Goal: Task Accomplishment & Management: Complete application form

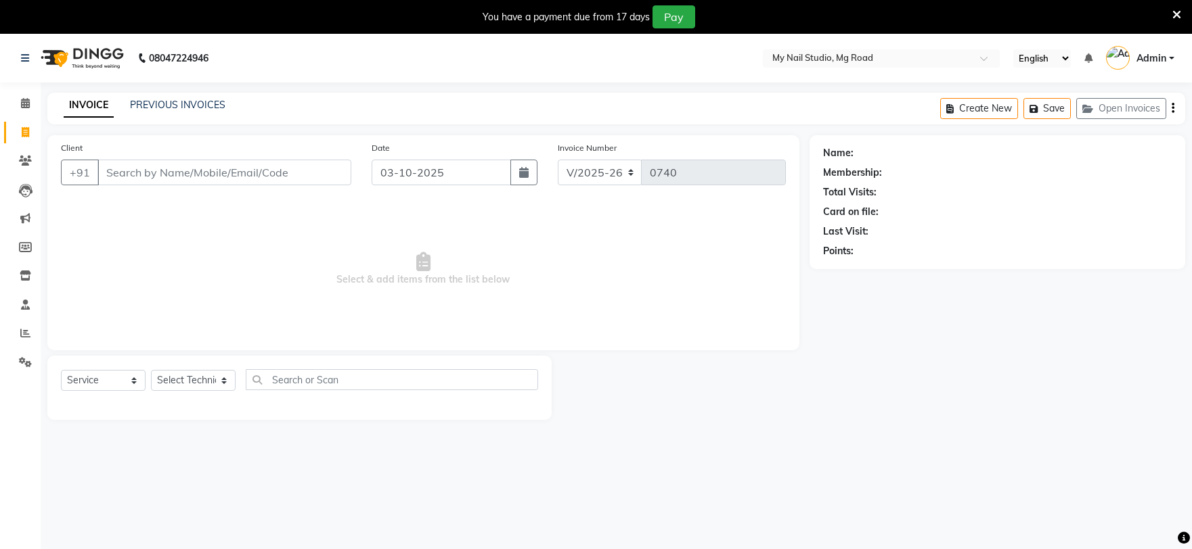
select select "6915"
select select "service"
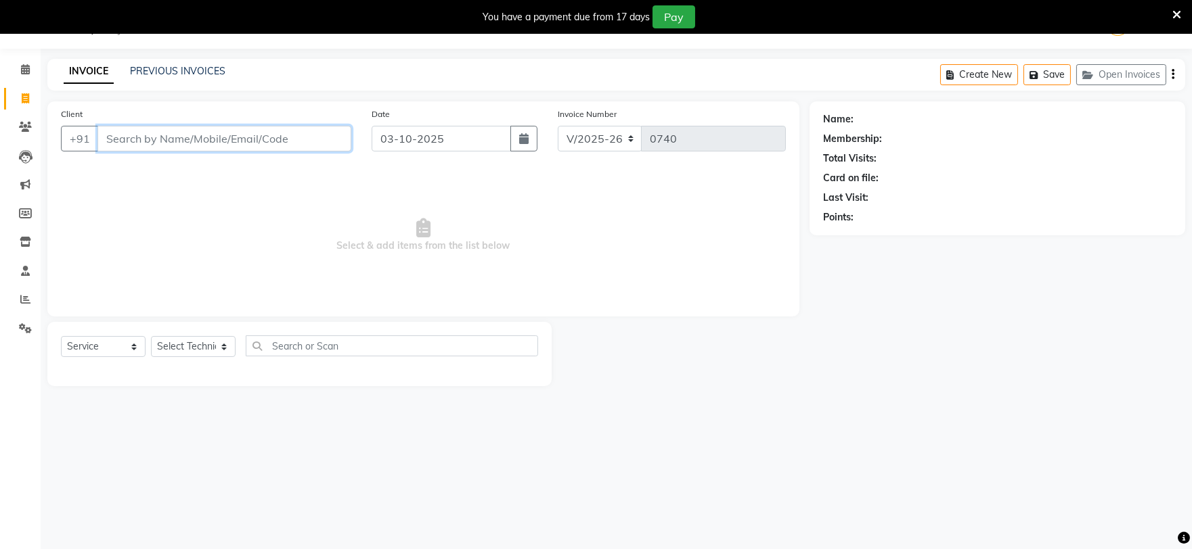
click at [279, 134] on input "Client" at bounding box center [224, 139] width 254 height 26
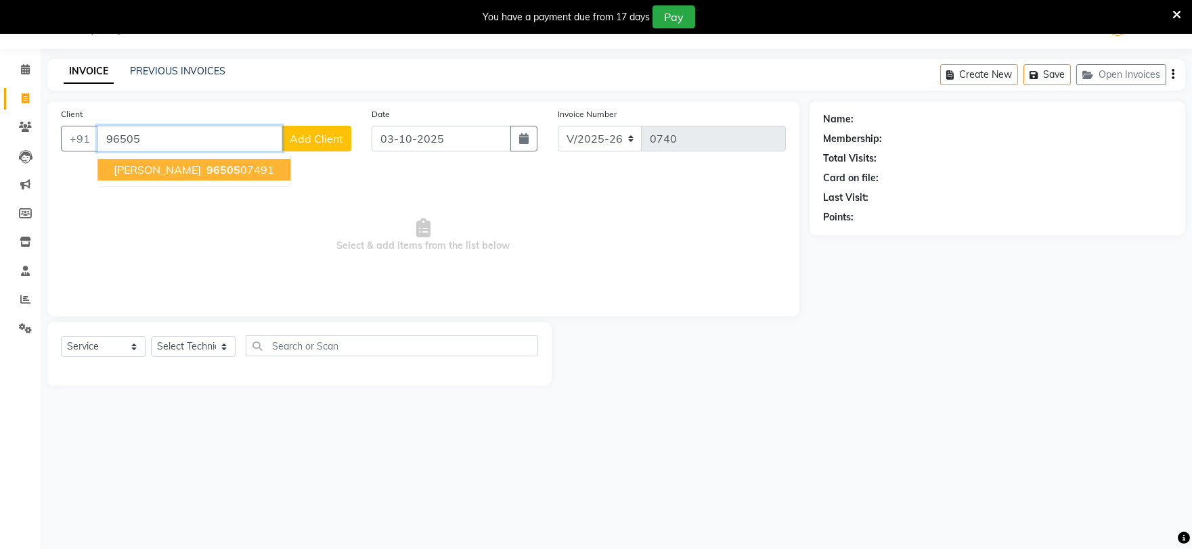
click at [164, 173] on span "[PERSON_NAME]" at bounding box center [157, 170] width 87 height 14
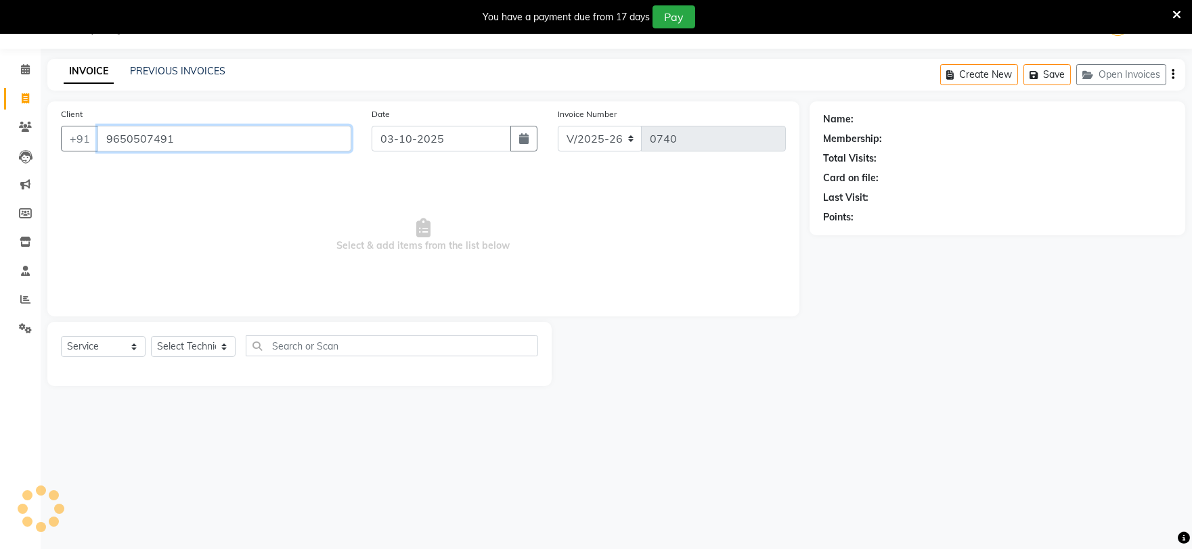
type input "9650507491"
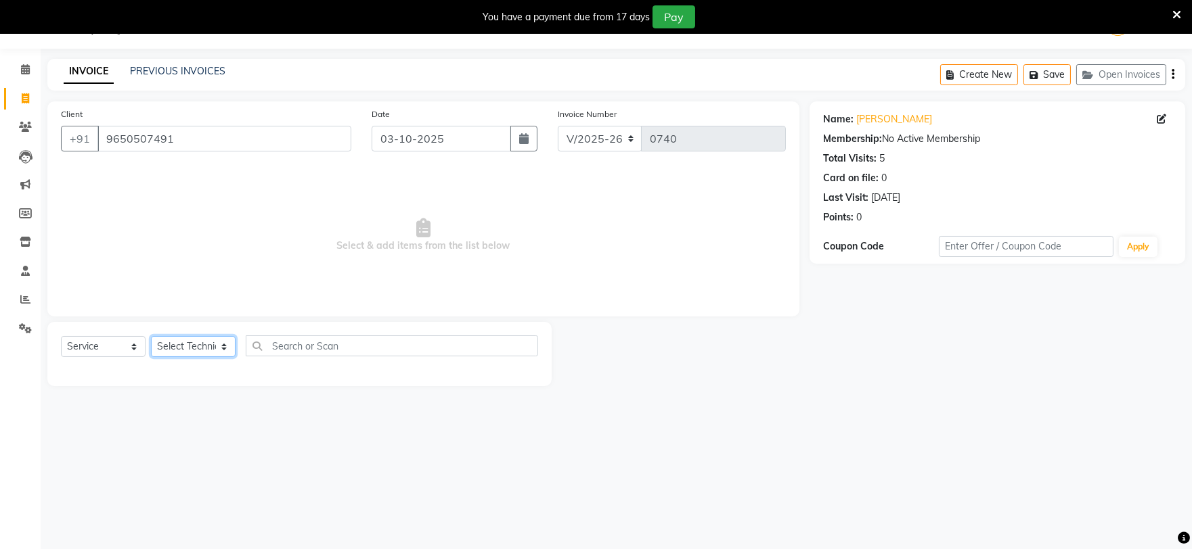
click at [183, 350] on select "Select Technician [PERSON_NAME] [PERSON_NAME] MANAGER [PERSON_NAME]" at bounding box center [193, 346] width 85 height 21
select select "58164"
click at [151, 337] on select "Select Technician [PERSON_NAME] [PERSON_NAME] MANAGER [PERSON_NAME]" at bounding box center [193, 346] width 85 height 21
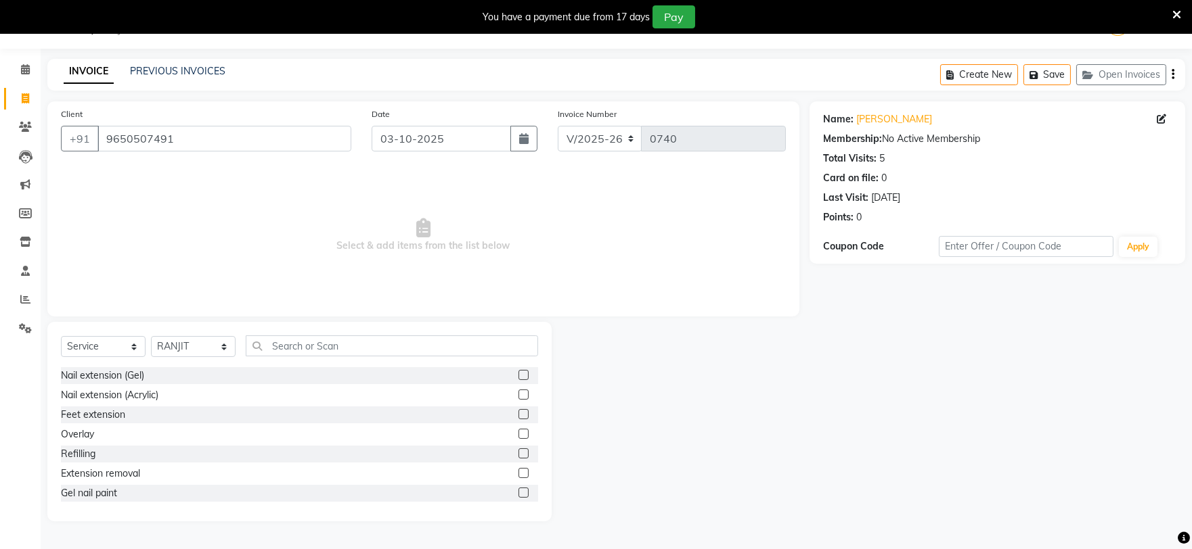
click at [518, 490] on label at bounding box center [523, 493] width 10 height 10
click at [518, 490] on input "checkbox" at bounding box center [522, 493] width 9 height 9
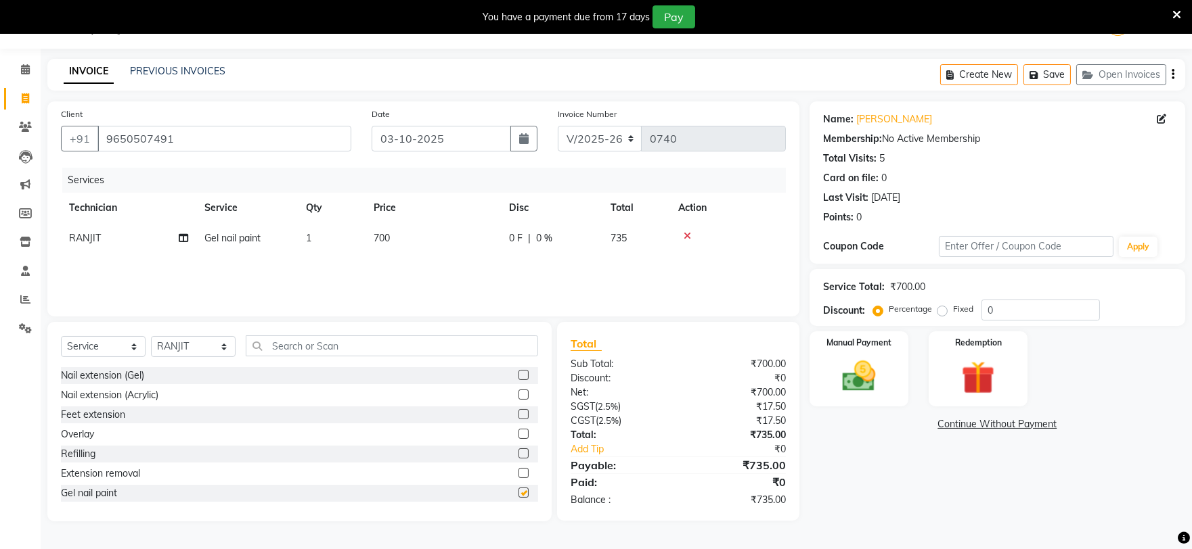
checkbox input "false"
click at [518, 482] on label at bounding box center [523, 480] width 10 height 10
click at [518, 482] on input "checkbox" at bounding box center [522, 480] width 9 height 9
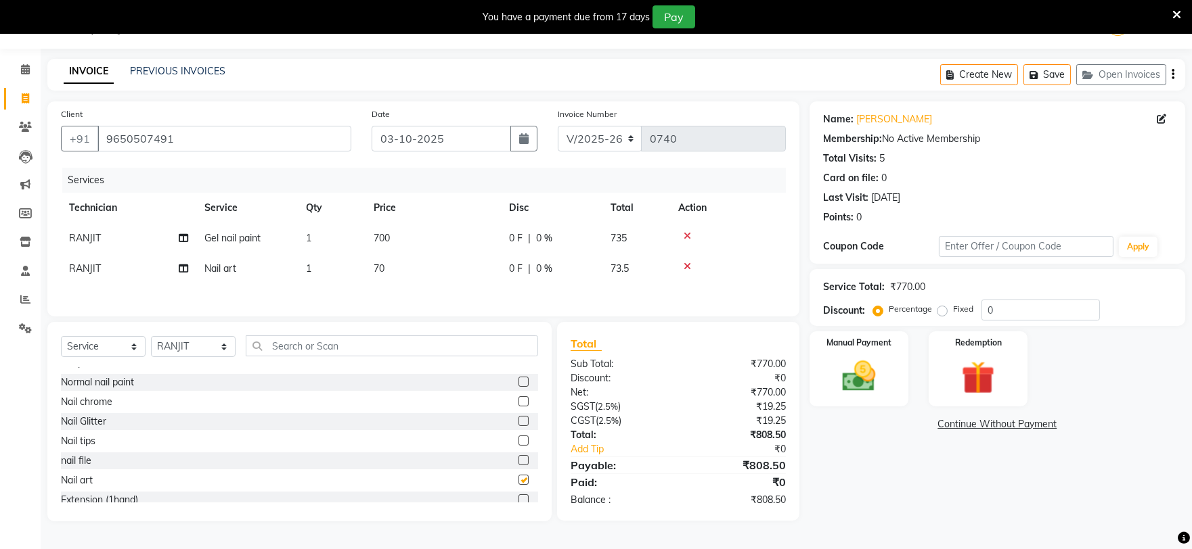
checkbox input "false"
drag, startPoint x: 315, startPoint y: 257, endPoint x: 355, endPoint y: 276, distance: 44.2
click at [319, 257] on td "1" at bounding box center [332, 269] width 68 height 30
select select "58164"
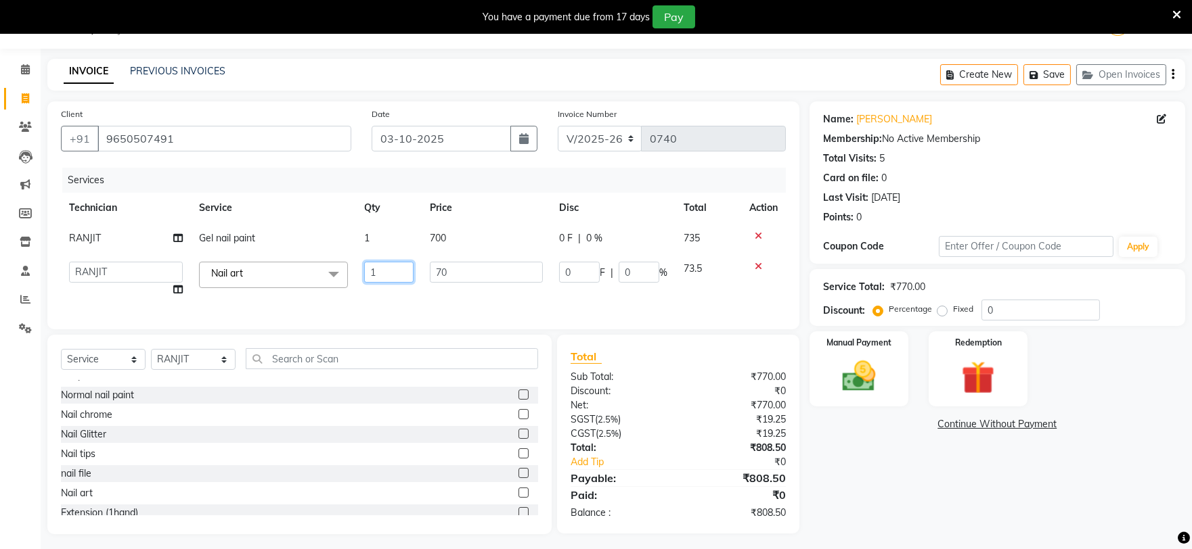
click at [372, 271] on input "1" at bounding box center [389, 272] width 50 height 21
click at [377, 272] on input "1" at bounding box center [389, 272] width 50 height 21
type input "10"
click at [874, 467] on div "Name: [PERSON_NAME] Membership: No Active Membership Total Visits: 5 Card on fi…" at bounding box center [1002, 317] width 386 height 433
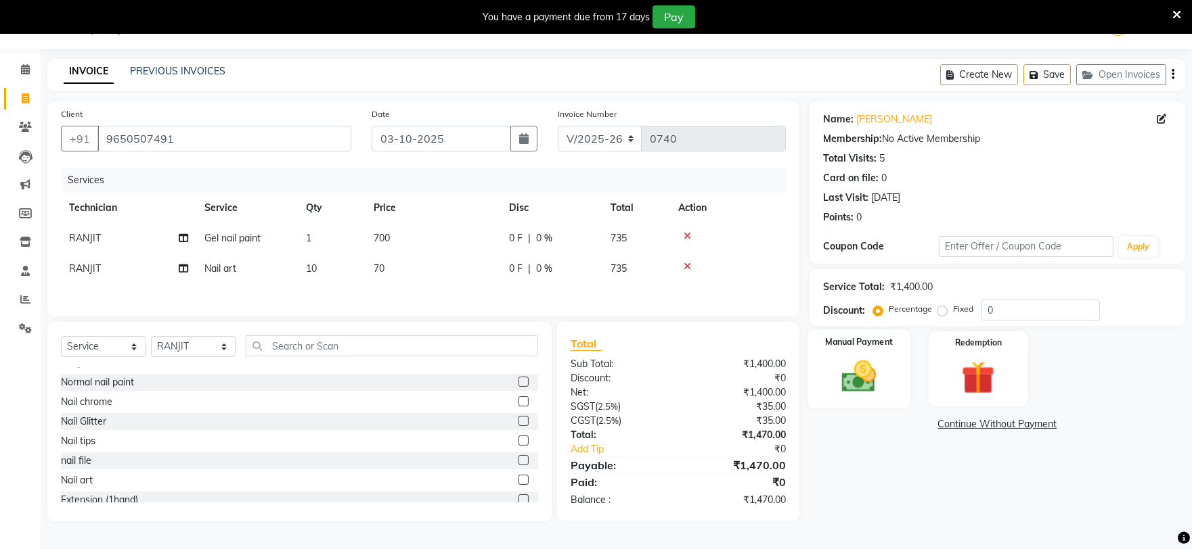
click at [854, 362] on img at bounding box center [858, 377] width 56 height 40
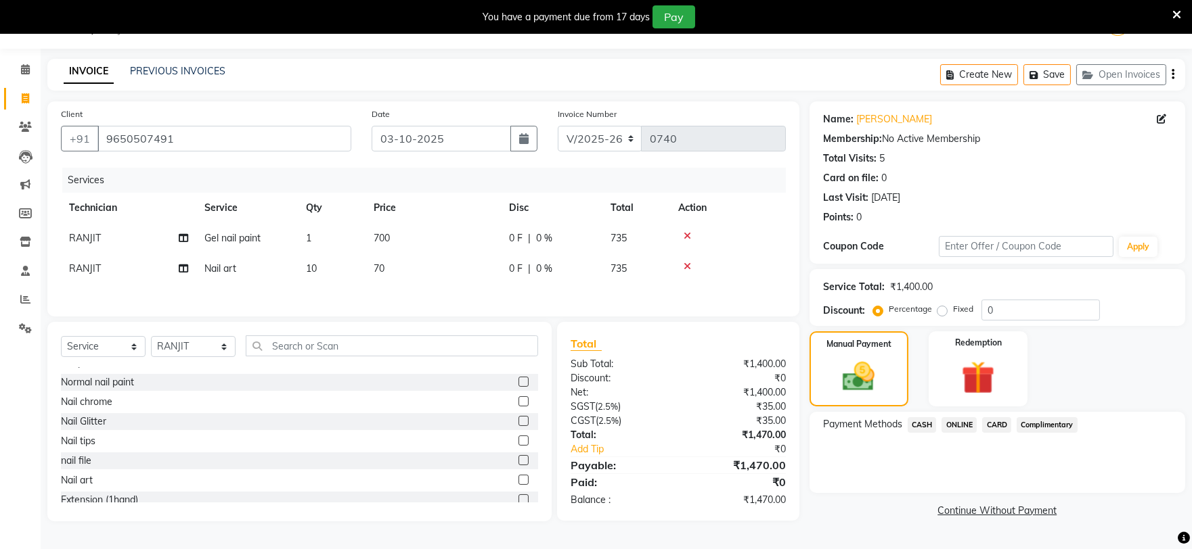
click at [962, 423] on span "ONLINE" at bounding box center [958, 425] width 35 height 16
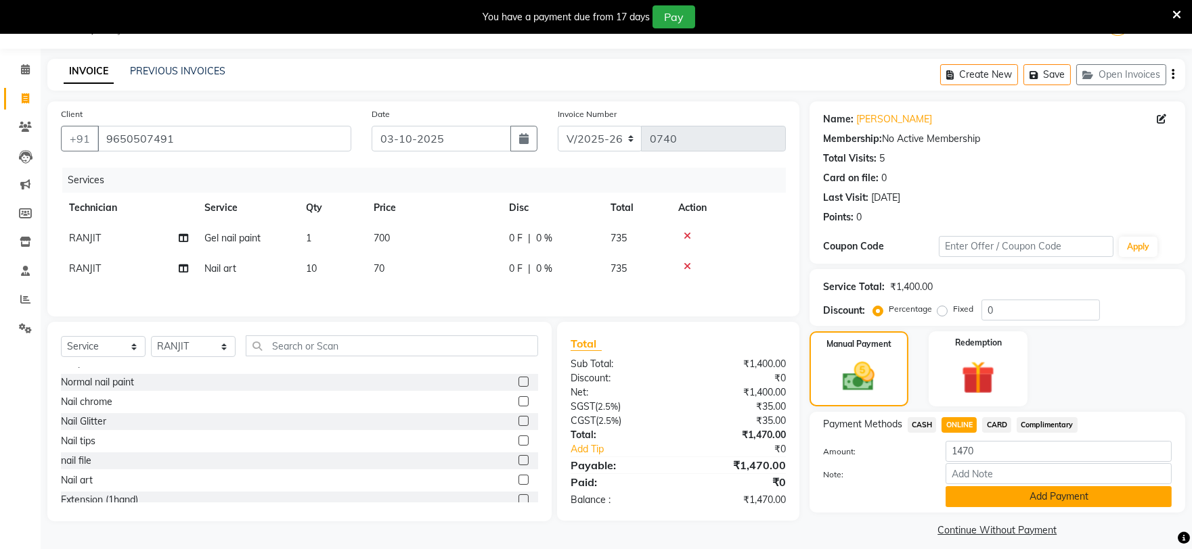
click at [1005, 499] on button "Add Payment" at bounding box center [1058, 496] width 226 height 21
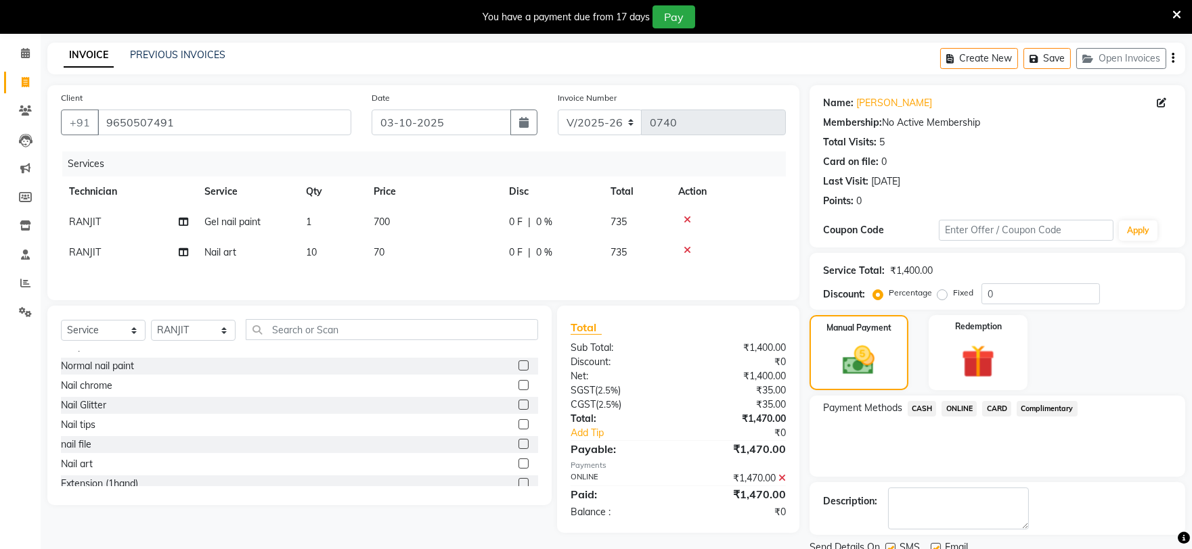
scroll to position [102, 0]
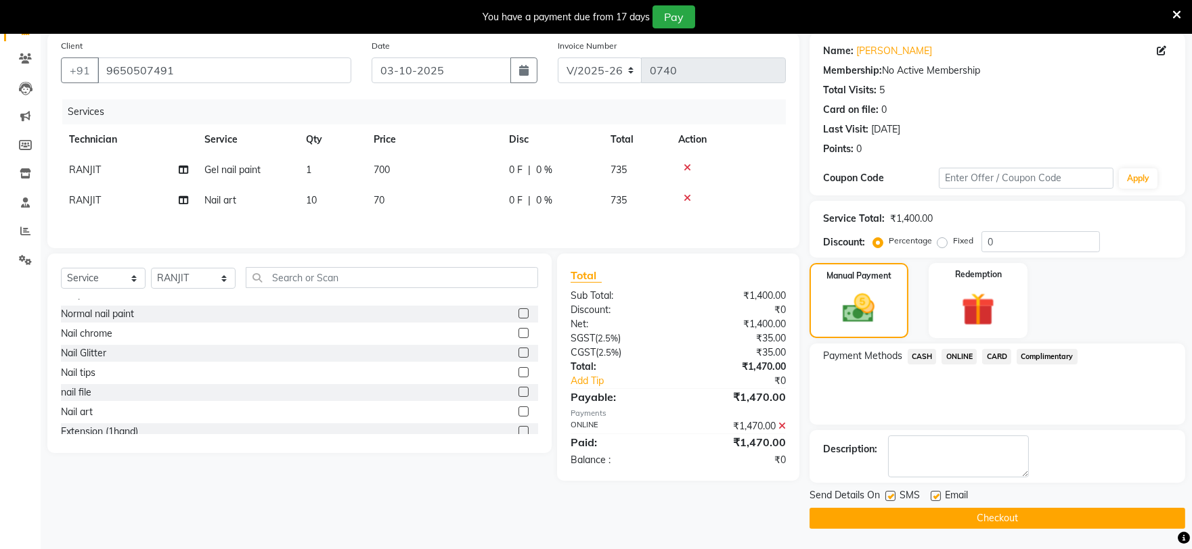
click at [1000, 508] on button "Checkout" at bounding box center [997, 518] width 376 height 21
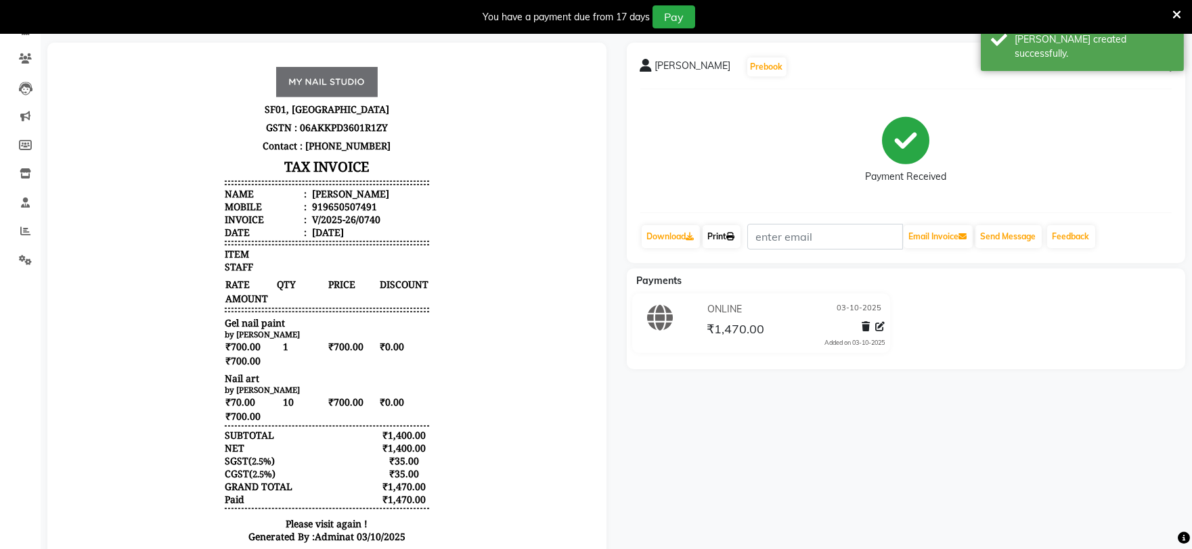
click at [725, 241] on link "Print" at bounding box center [721, 236] width 38 height 23
select select "service"
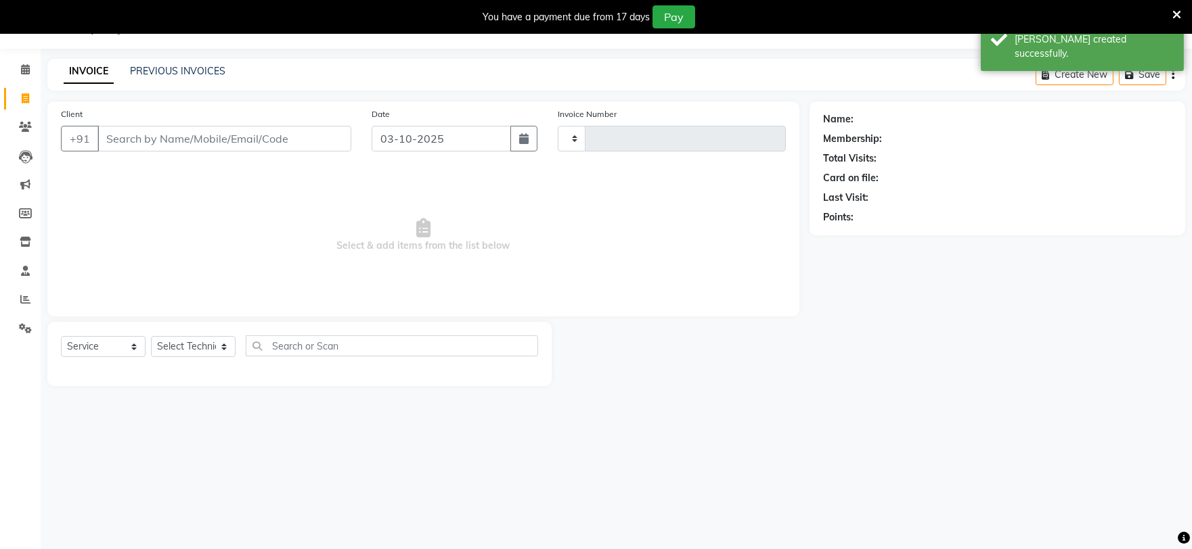
type input "0741"
select select "6915"
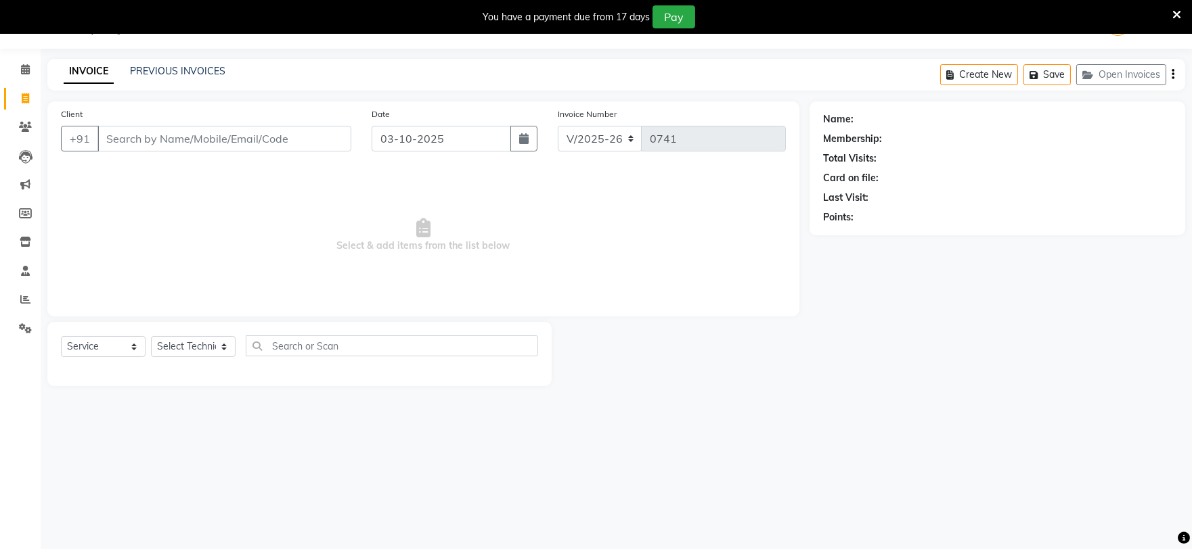
click at [130, 133] on input "Client" at bounding box center [224, 139] width 254 height 26
type input "9811105398"
click at [332, 139] on span "Add Client" at bounding box center [316, 139] width 53 height 14
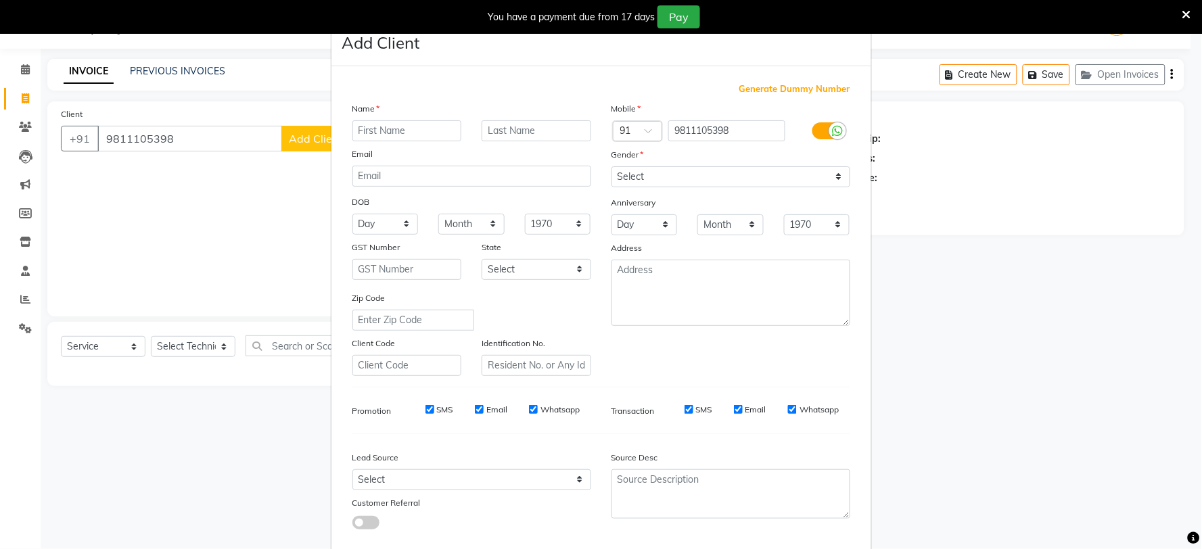
click at [376, 135] on input "text" at bounding box center [408, 130] width 110 height 21
type input "a"
type input "A"
type input "Abhi"
click at [718, 166] on select "Select [DEMOGRAPHIC_DATA] [DEMOGRAPHIC_DATA] Other Prefer Not To Say" at bounding box center [731, 176] width 239 height 21
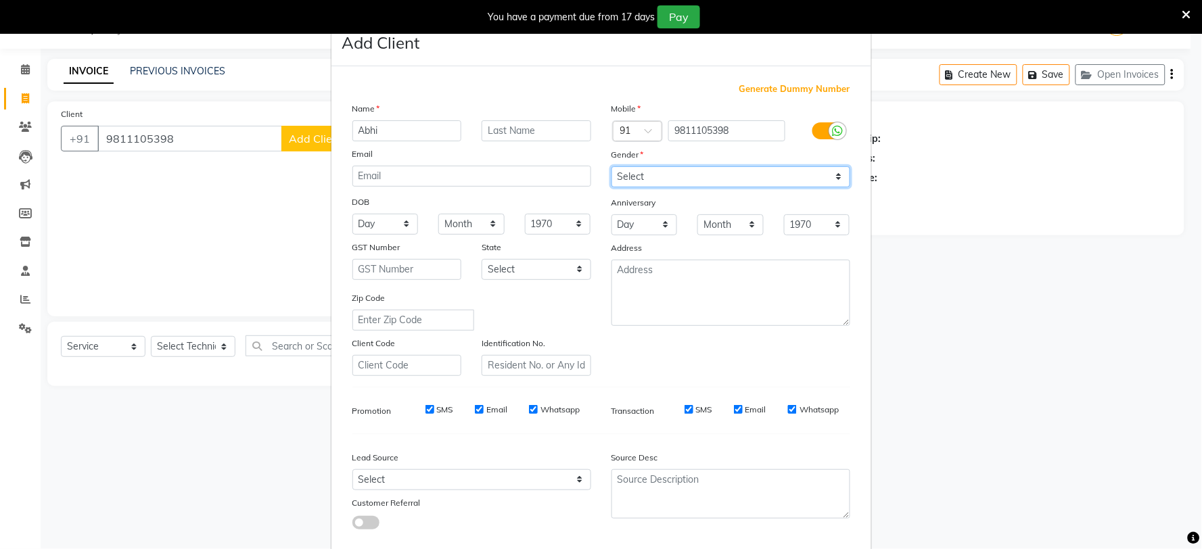
select select "[DEMOGRAPHIC_DATA]"
click at [612, 166] on select "Select [DEMOGRAPHIC_DATA] [DEMOGRAPHIC_DATA] Other Prefer Not To Say" at bounding box center [731, 176] width 239 height 21
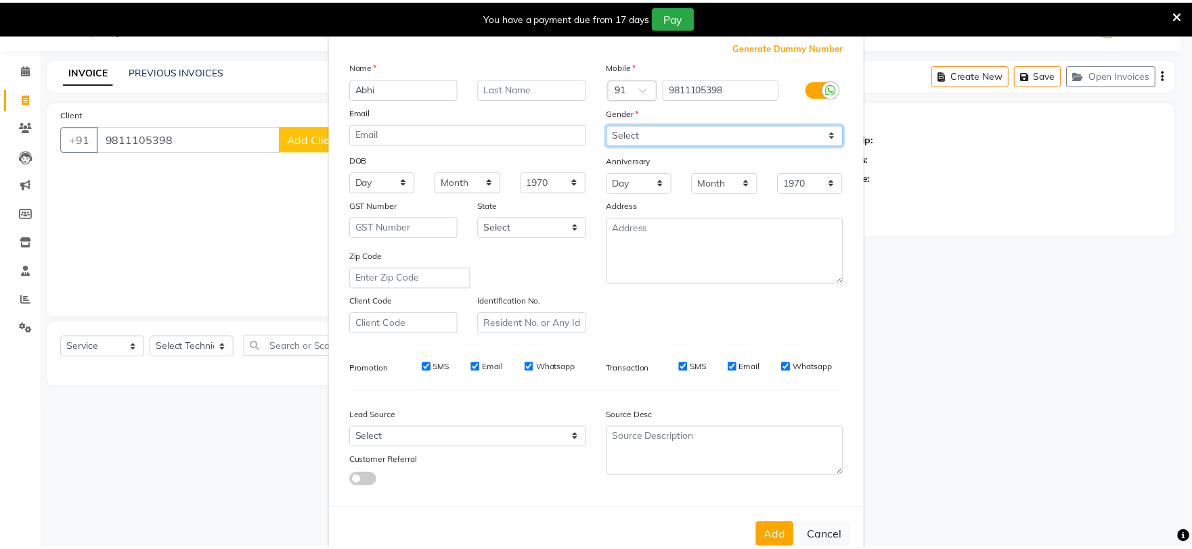
scroll to position [76, 0]
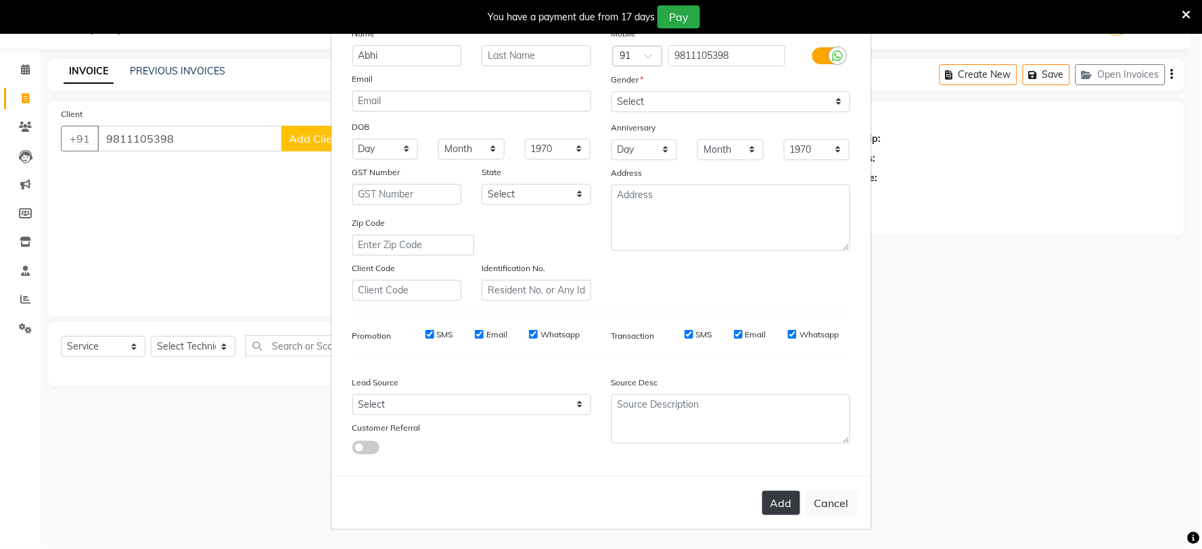
click at [768, 510] on button "Add" at bounding box center [782, 503] width 38 height 24
select select
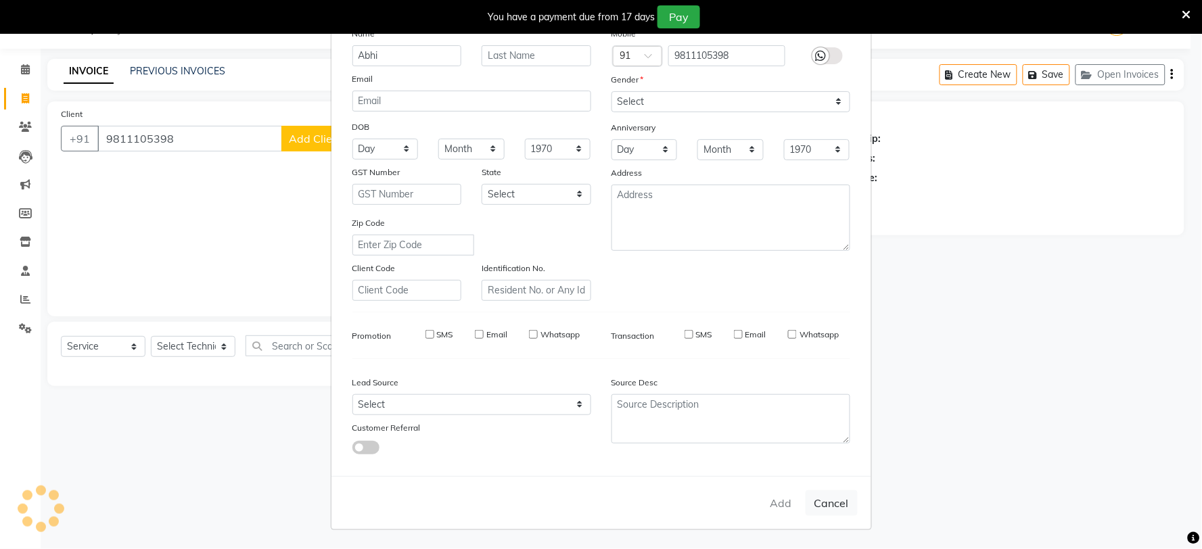
select select
checkbox input "false"
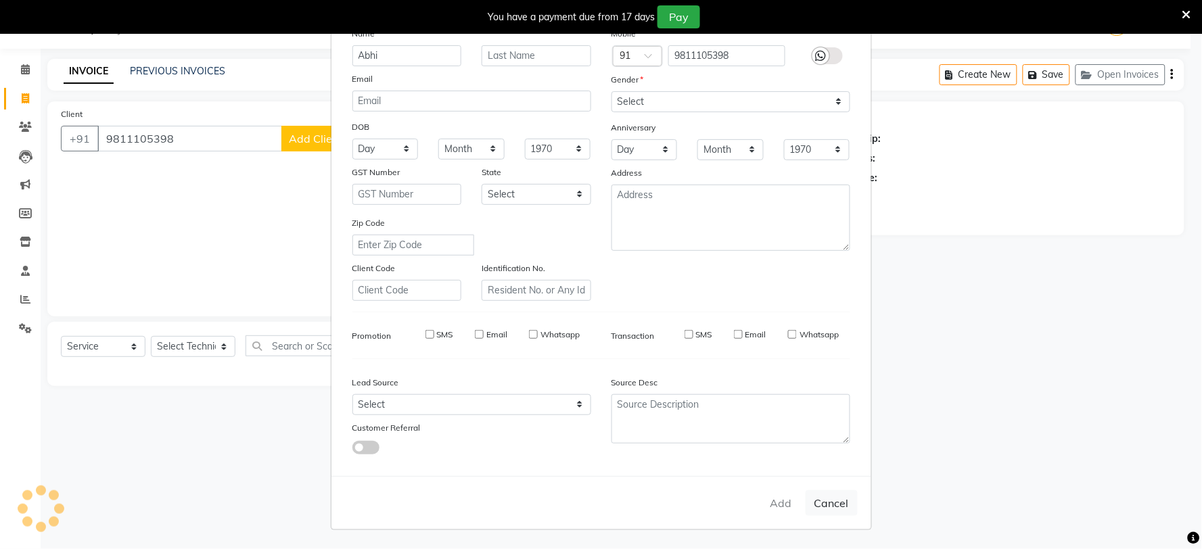
checkbox input "false"
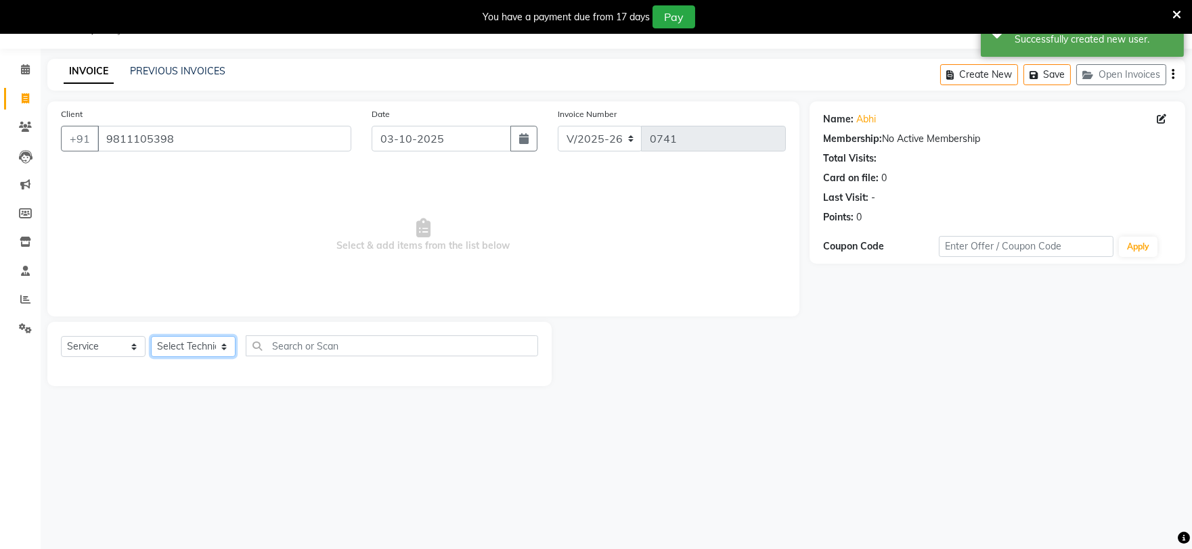
click at [193, 352] on select "Select Technician [PERSON_NAME] [PERSON_NAME] MANAGER [PERSON_NAME]" at bounding box center [193, 346] width 85 height 21
select select "88048"
click at [151, 337] on select "Select Technician [PERSON_NAME] [PERSON_NAME] MANAGER [PERSON_NAME]" at bounding box center [193, 346] width 85 height 21
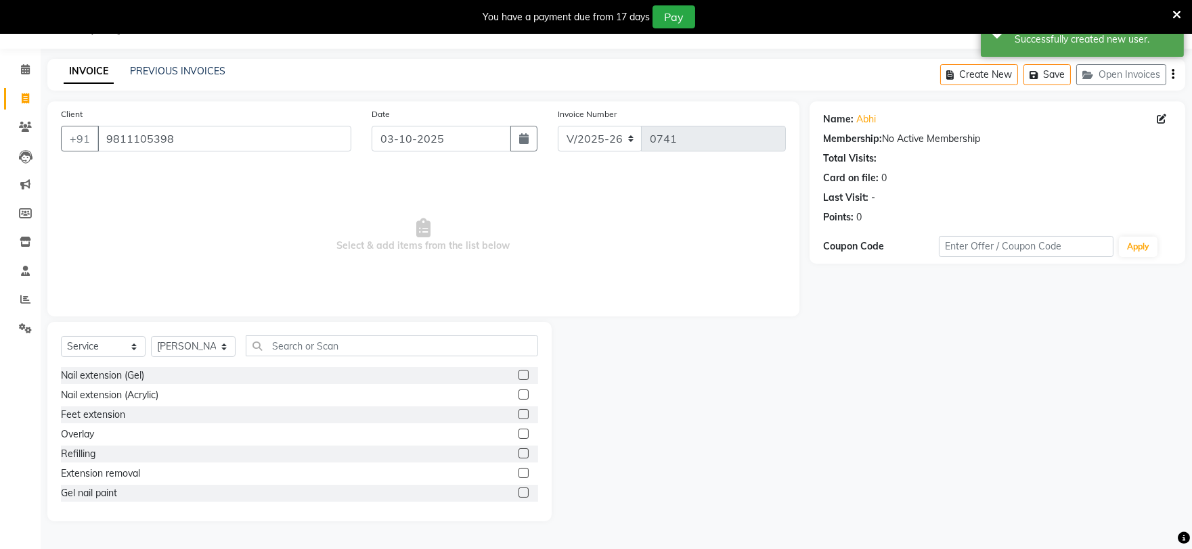
click at [518, 494] on label at bounding box center [523, 493] width 10 height 10
click at [518, 494] on input "checkbox" at bounding box center [522, 493] width 9 height 9
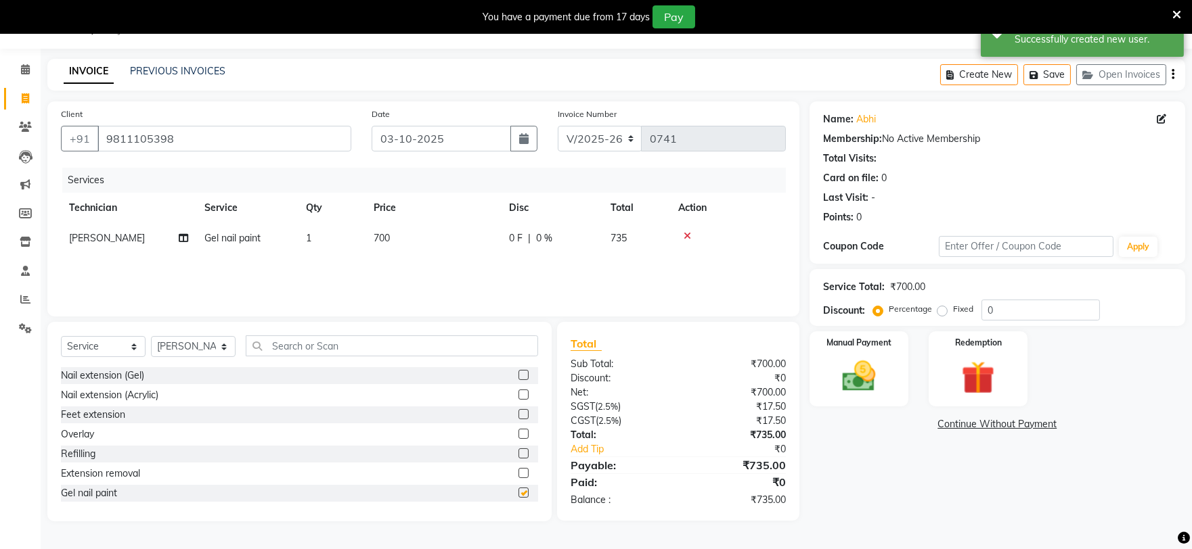
checkbox input "false"
click at [844, 376] on img at bounding box center [858, 377] width 56 height 40
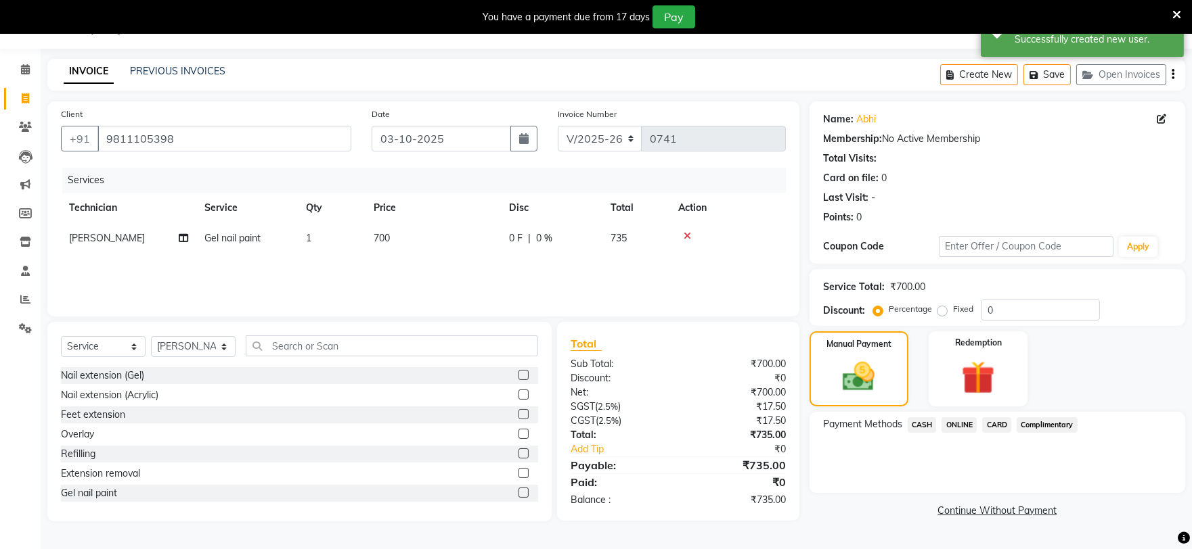
click at [952, 423] on span "ONLINE" at bounding box center [958, 425] width 35 height 16
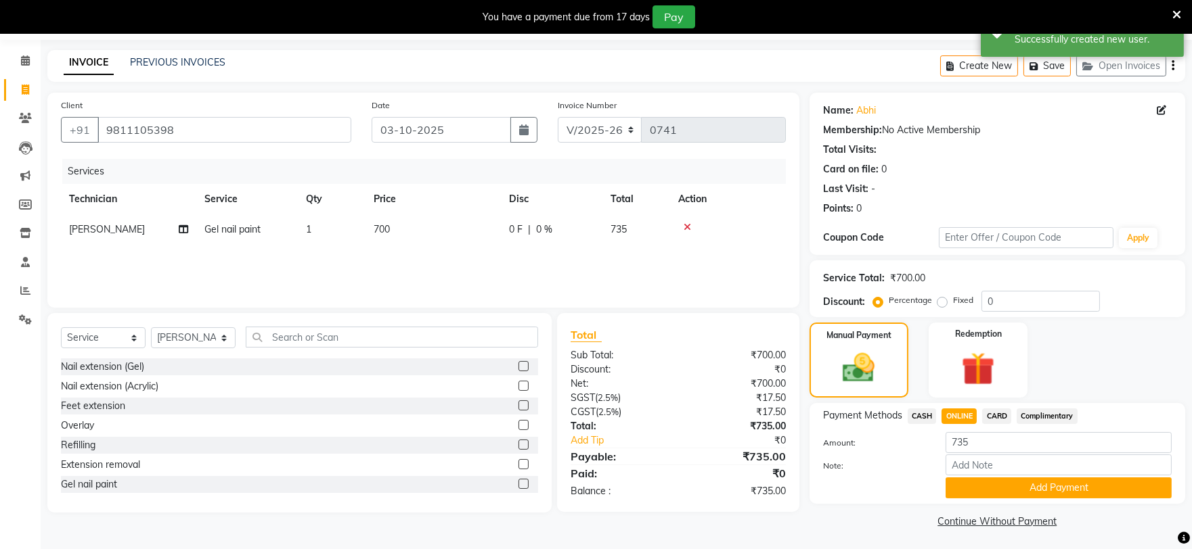
scroll to position [45, 0]
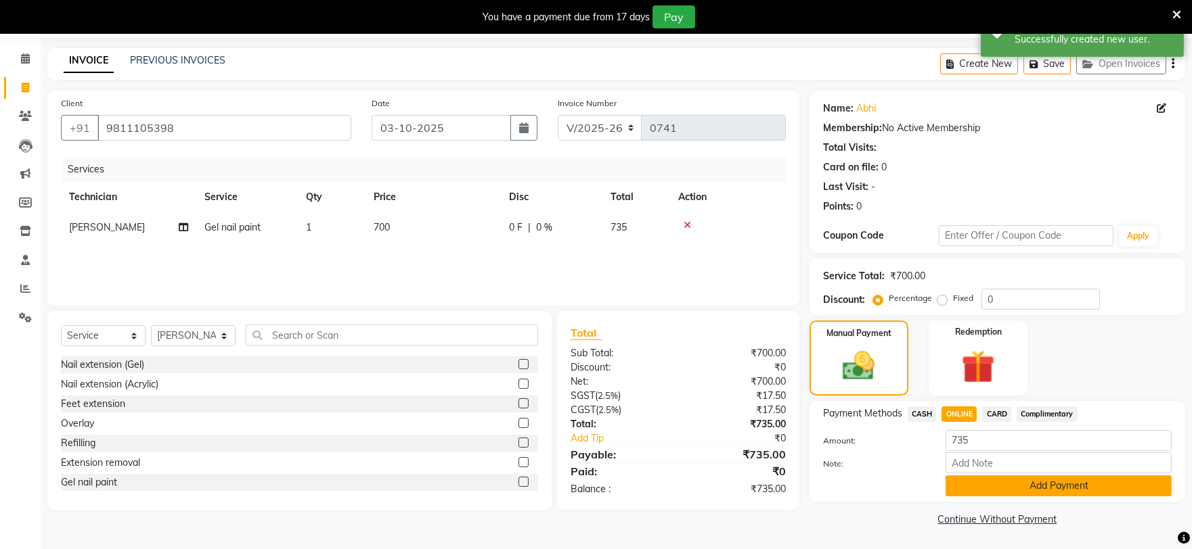
click at [1012, 487] on button "Add Payment" at bounding box center [1058, 486] width 226 height 21
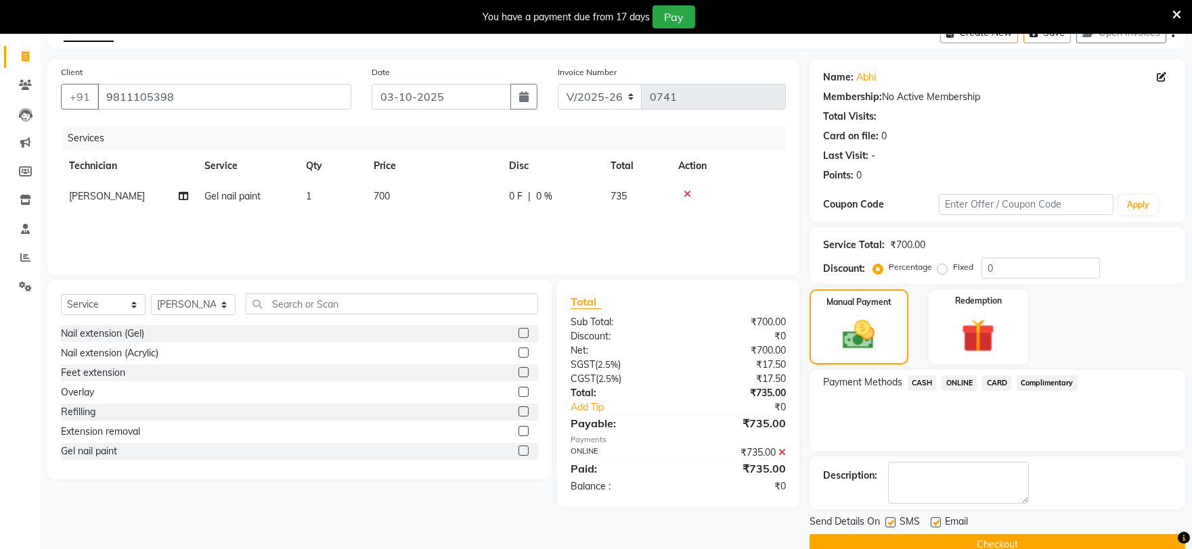
scroll to position [102, 0]
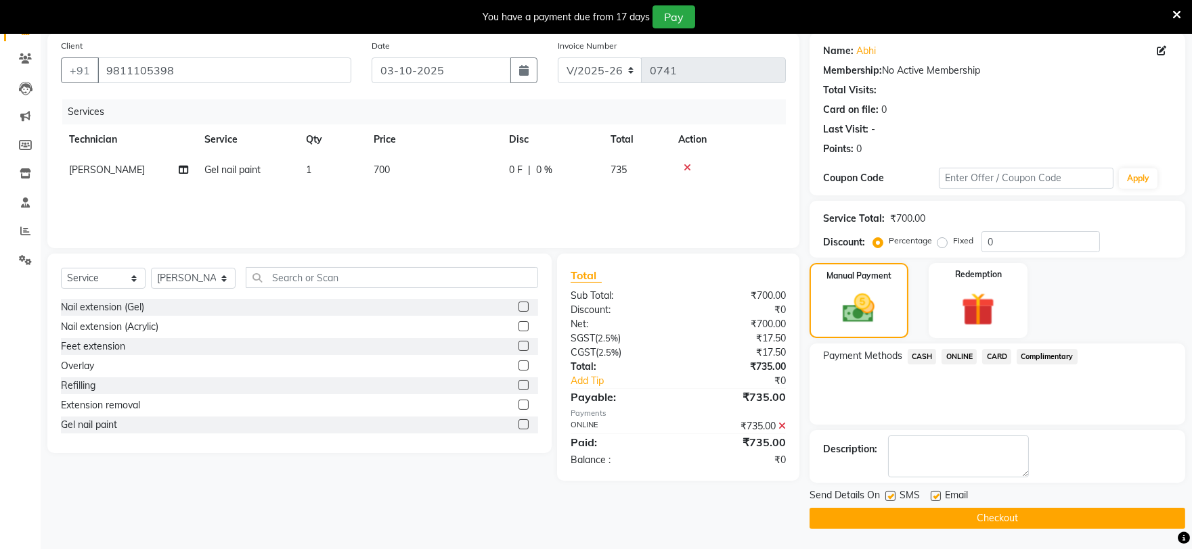
click at [934, 512] on button "Checkout" at bounding box center [997, 518] width 376 height 21
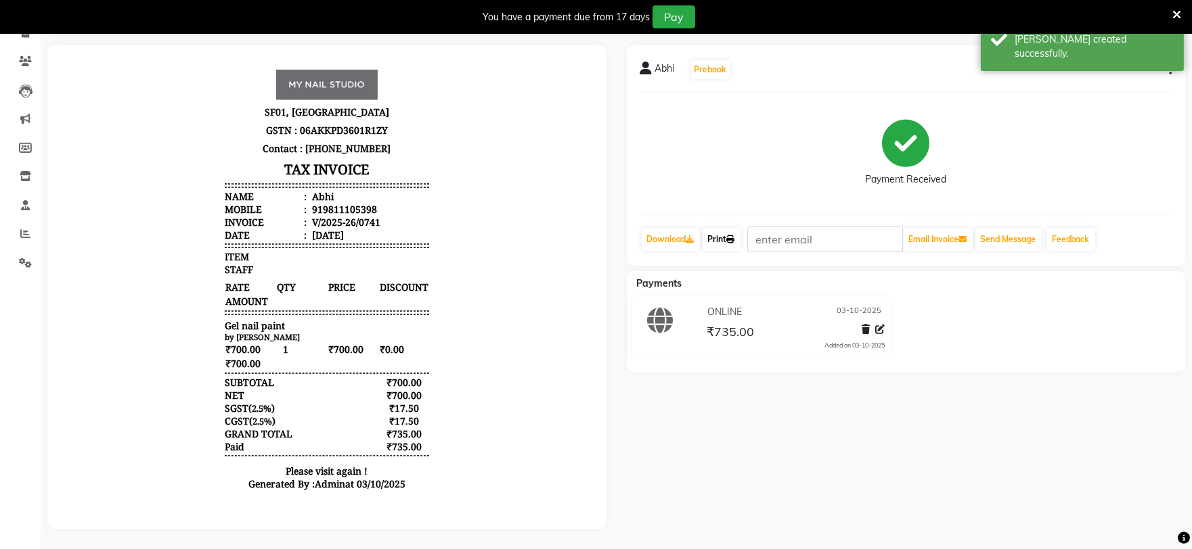
click at [722, 241] on link "Print" at bounding box center [721, 239] width 38 height 23
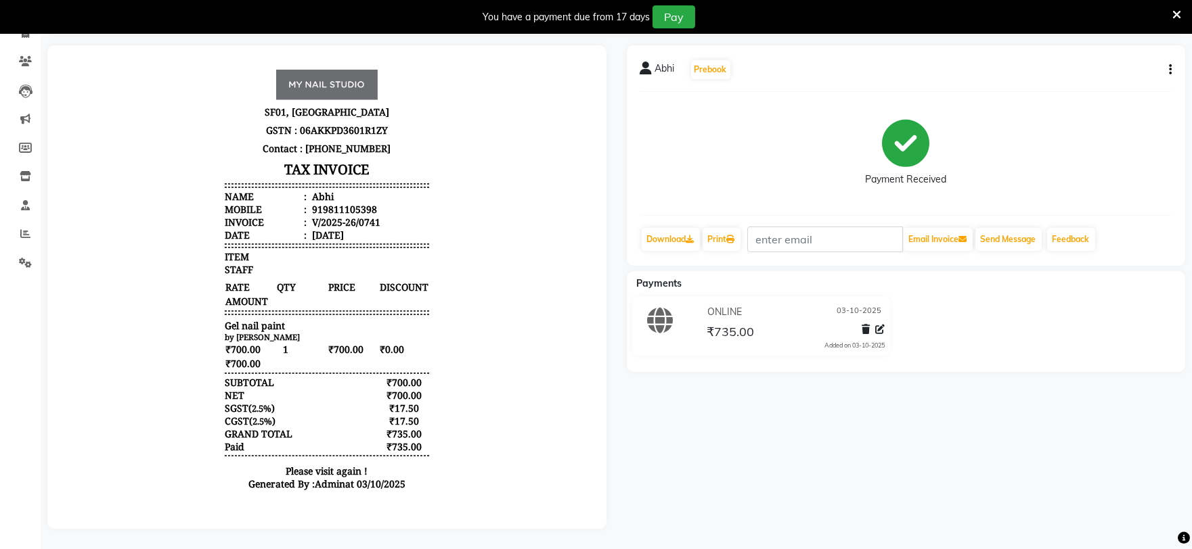
scroll to position [34, 0]
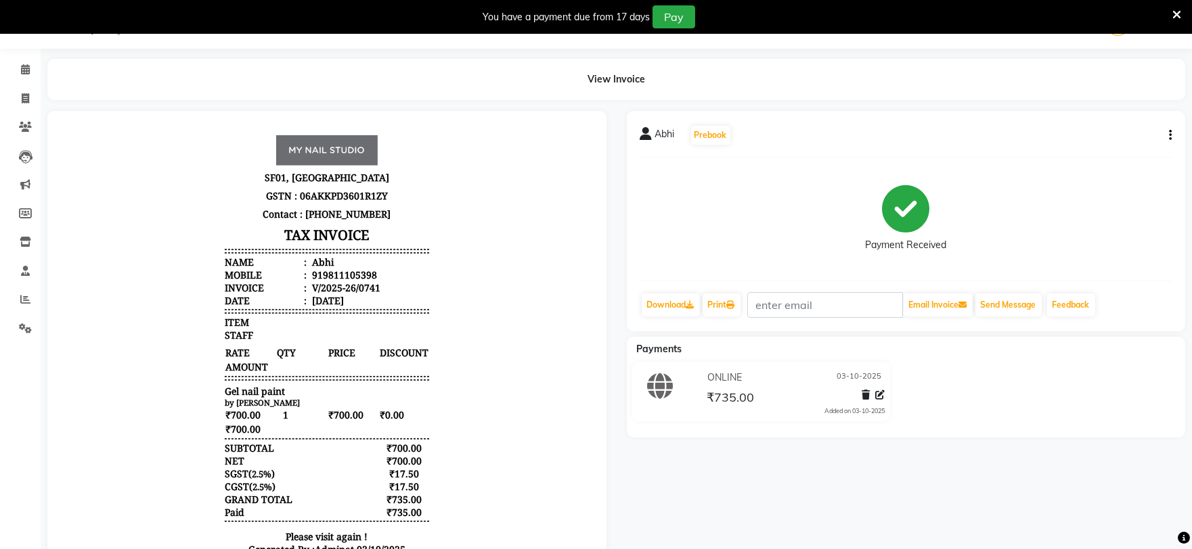
select select "6915"
select select "service"
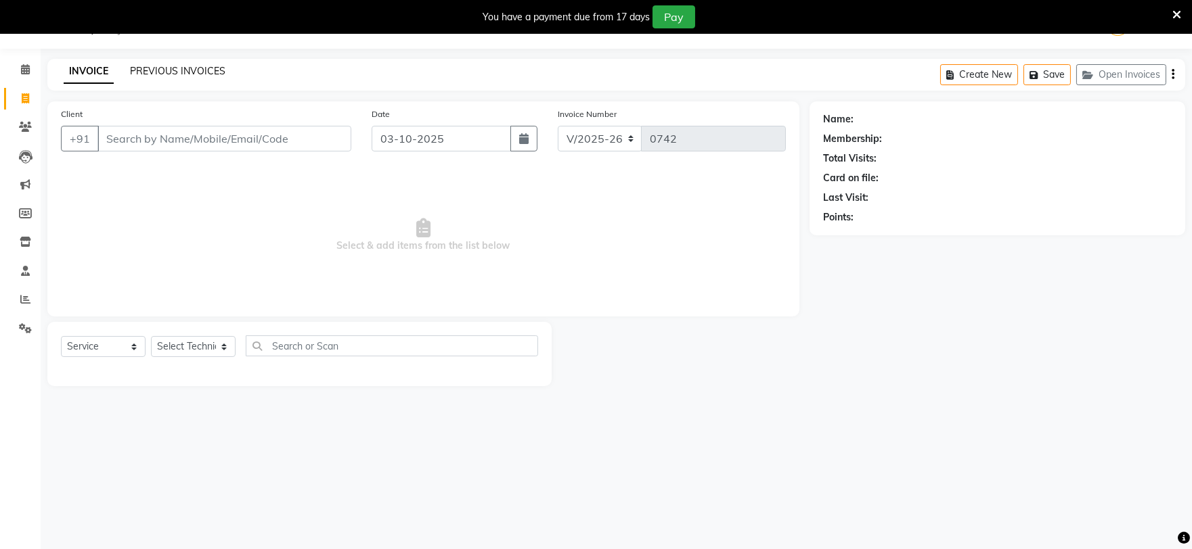
click at [177, 65] on link "PREVIOUS INVOICES" at bounding box center [177, 71] width 95 height 12
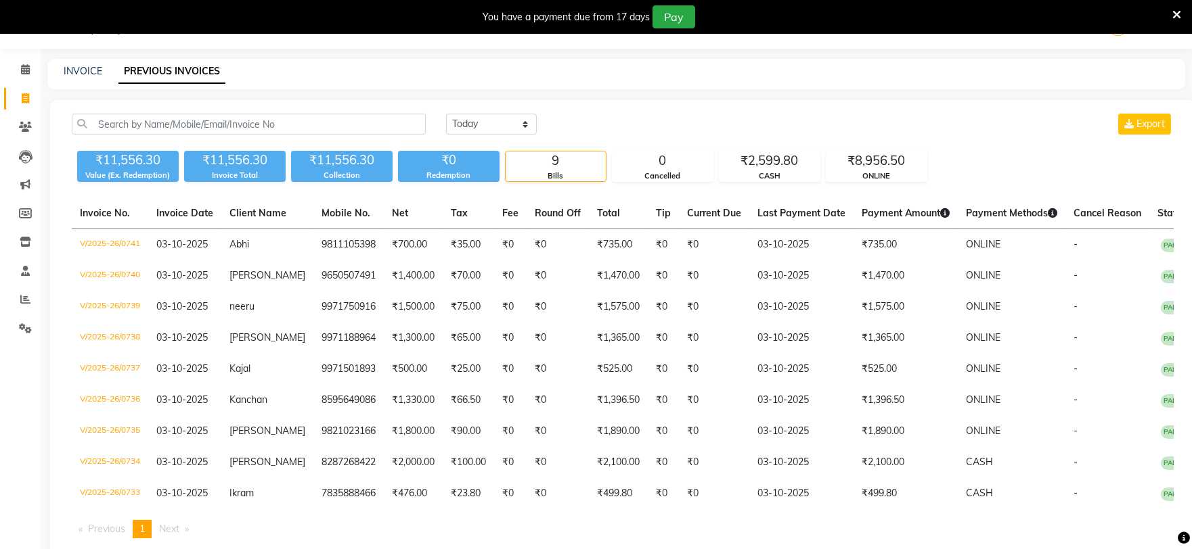
click at [102, 66] on div "INVOICE PREVIOUS INVOICES" at bounding box center [607, 71] width 1121 height 14
click at [93, 68] on link "INVOICE" at bounding box center [83, 71] width 39 height 12
select select "6915"
select select "service"
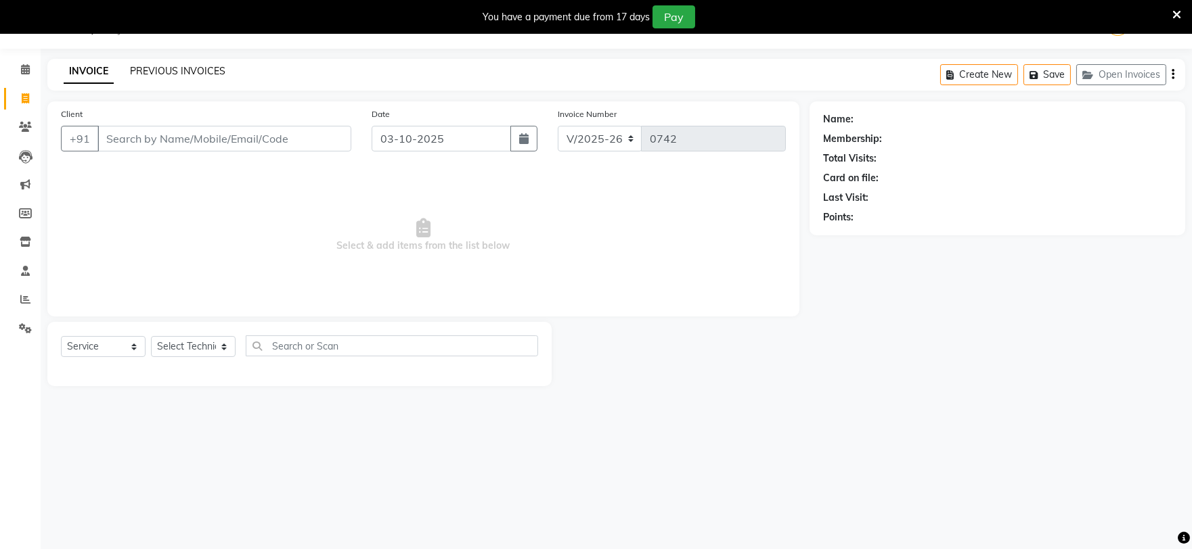
click at [189, 71] on link "PREVIOUS INVOICES" at bounding box center [177, 71] width 95 height 12
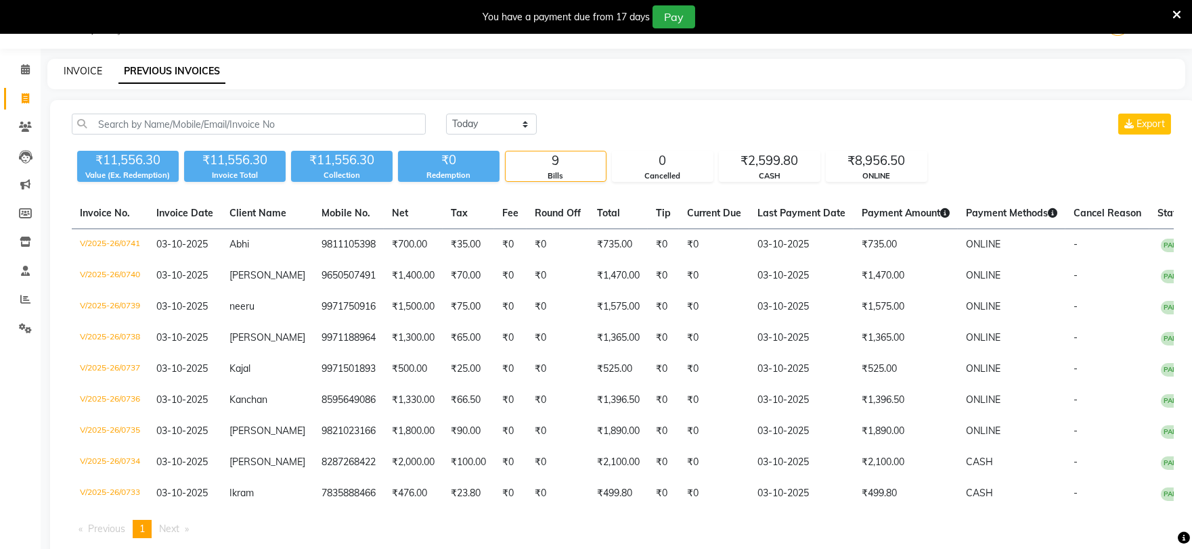
click at [80, 70] on link "INVOICE" at bounding box center [83, 71] width 39 height 12
select select "service"
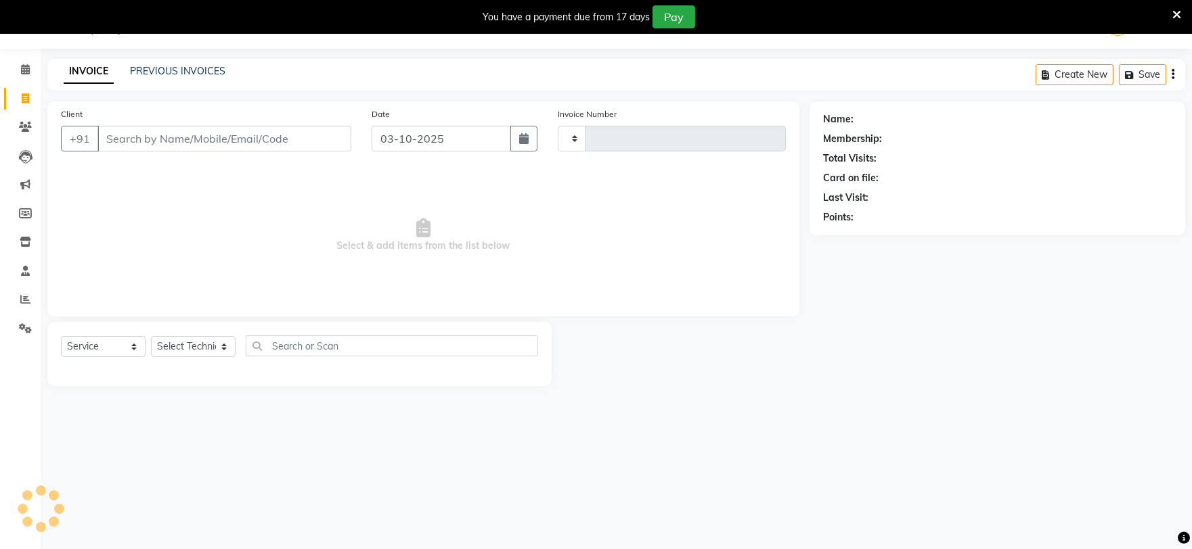
type input "0742"
select select "6915"
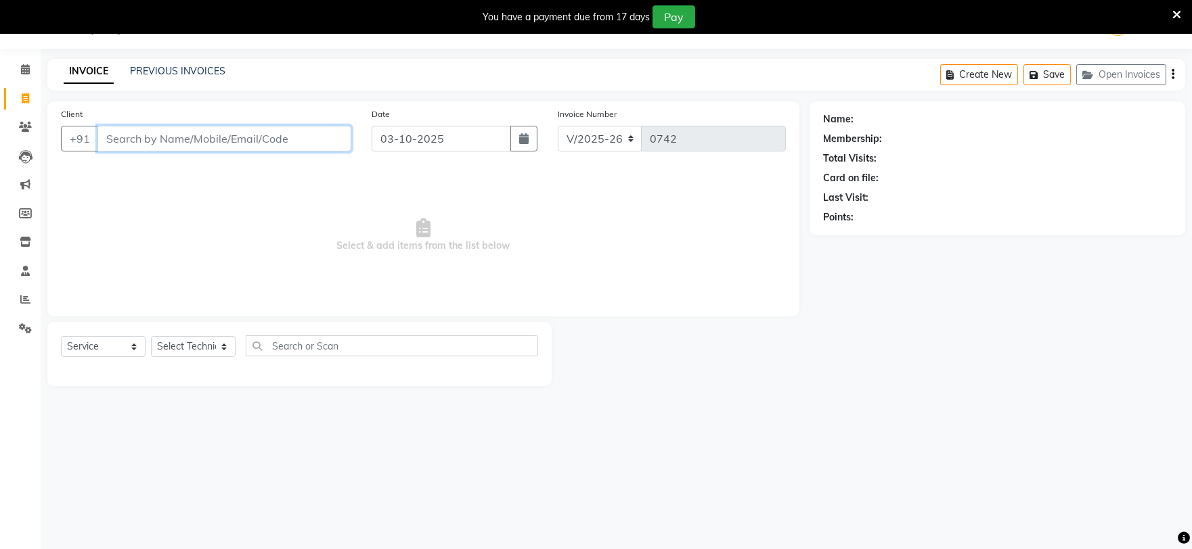
click at [200, 139] on input "Client" at bounding box center [224, 139] width 254 height 26
click at [116, 138] on input "Client" at bounding box center [224, 139] width 254 height 26
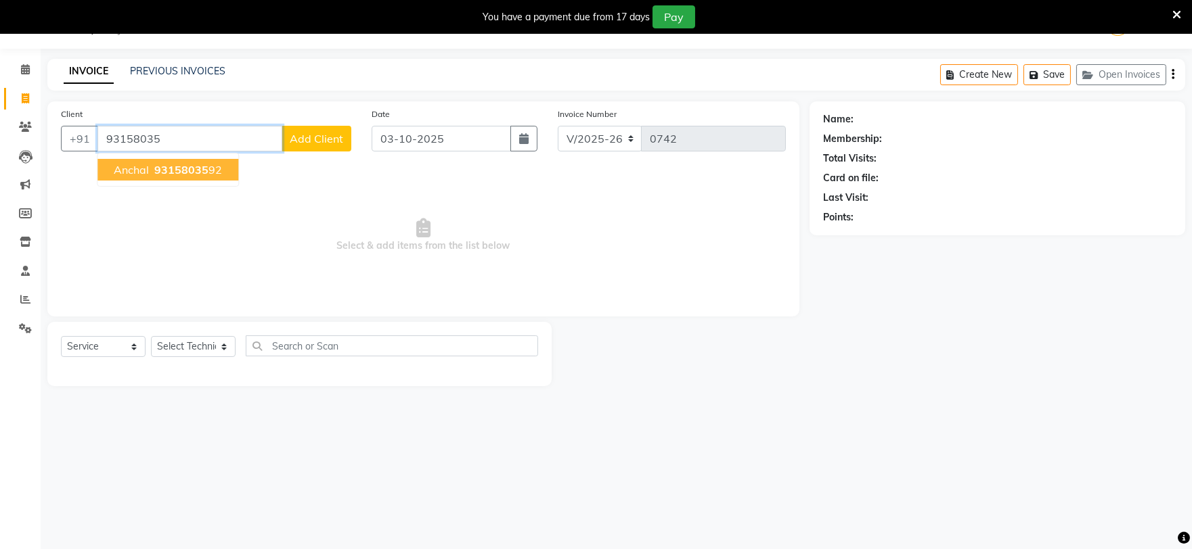
click at [180, 165] on span "93158035" at bounding box center [181, 170] width 54 height 14
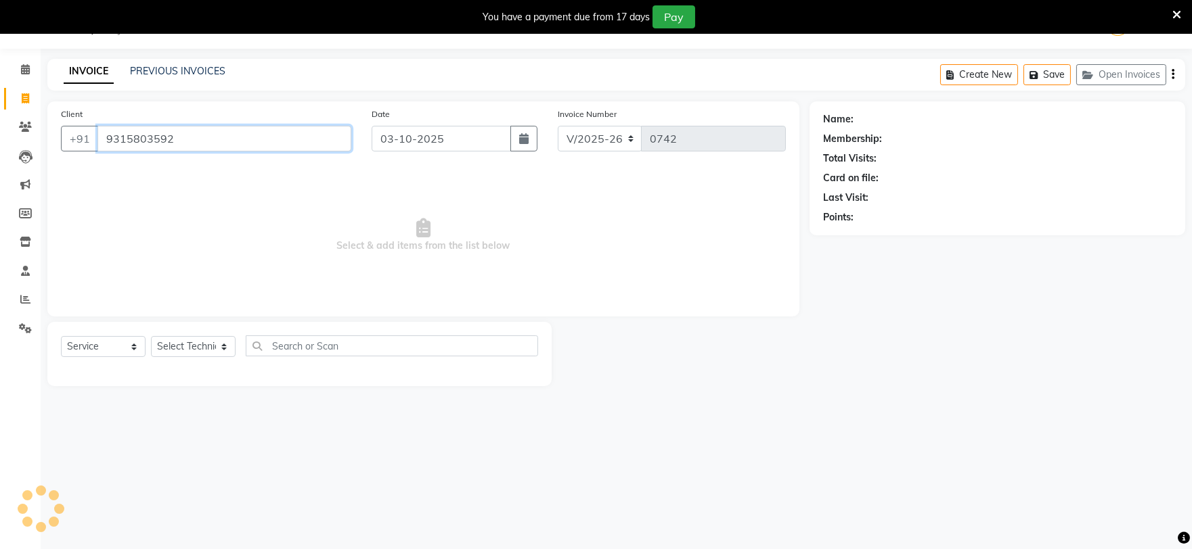
type input "9315803592"
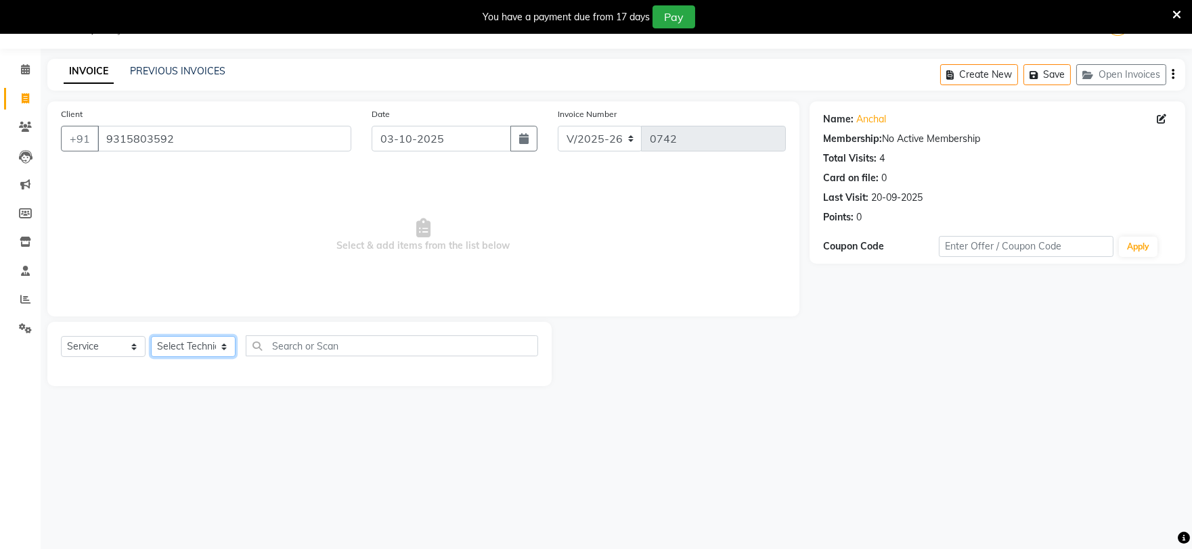
click at [208, 345] on select "Select Technician [PERSON_NAME] [PERSON_NAME] MANAGER [PERSON_NAME]" at bounding box center [193, 346] width 85 height 21
select select "88047"
click at [151, 337] on select "Select Technician [PERSON_NAME] [PERSON_NAME] MANAGER [PERSON_NAME]" at bounding box center [193, 346] width 85 height 21
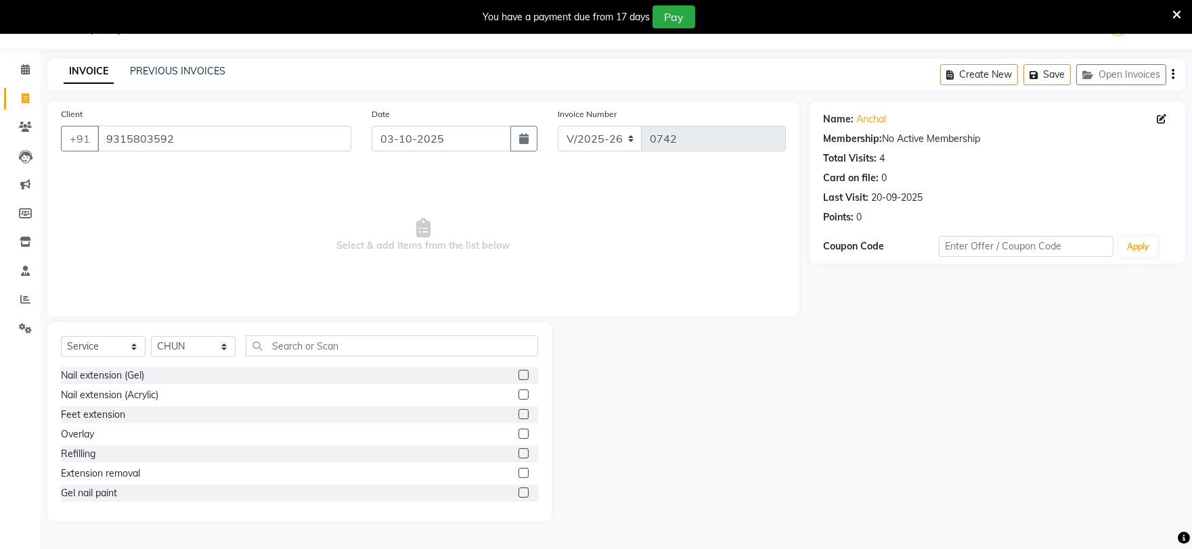
click at [518, 455] on label at bounding box center [523, 454] width 10 height 10
click at [518, 455] on input "checkbox" at bounding box center [522, 454] width 9 height 9
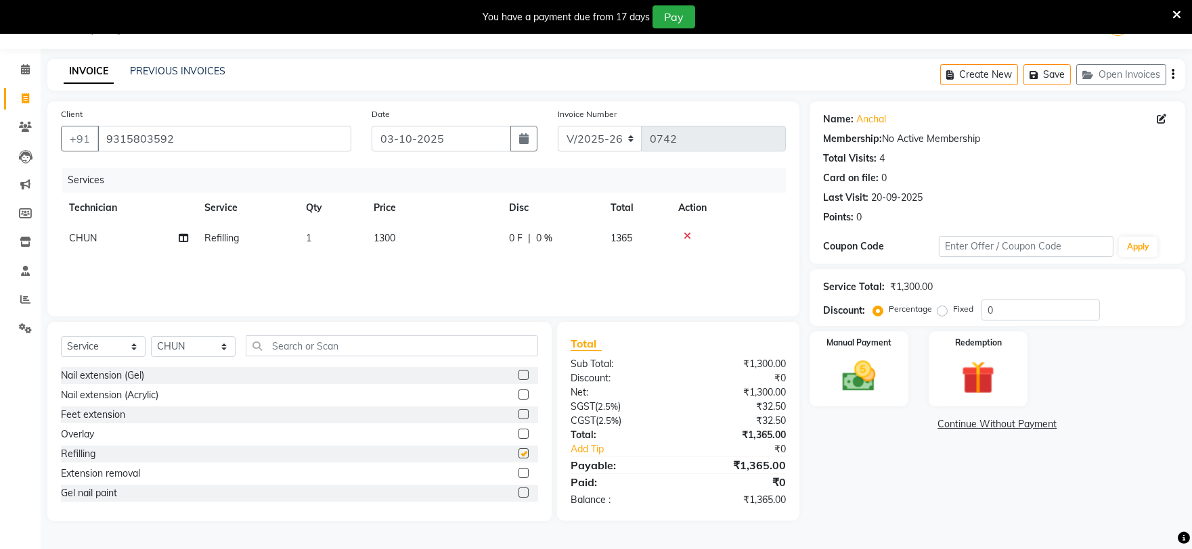
checkbox input "false"
click at [204, 346] on select "Select Technician [PERSON_NAME] [PERSON_NAME] MANAGER [PERSON_NAME]" at bounding box center [193, 346] width 85 height 21
select select "88048"
click at [151, 337] on select "Select Technician [PERSON_NAME] [PERSON_NAME] MANAGER [PERSON_NAME]" at bounding box center [193, 346] width 85 height 21
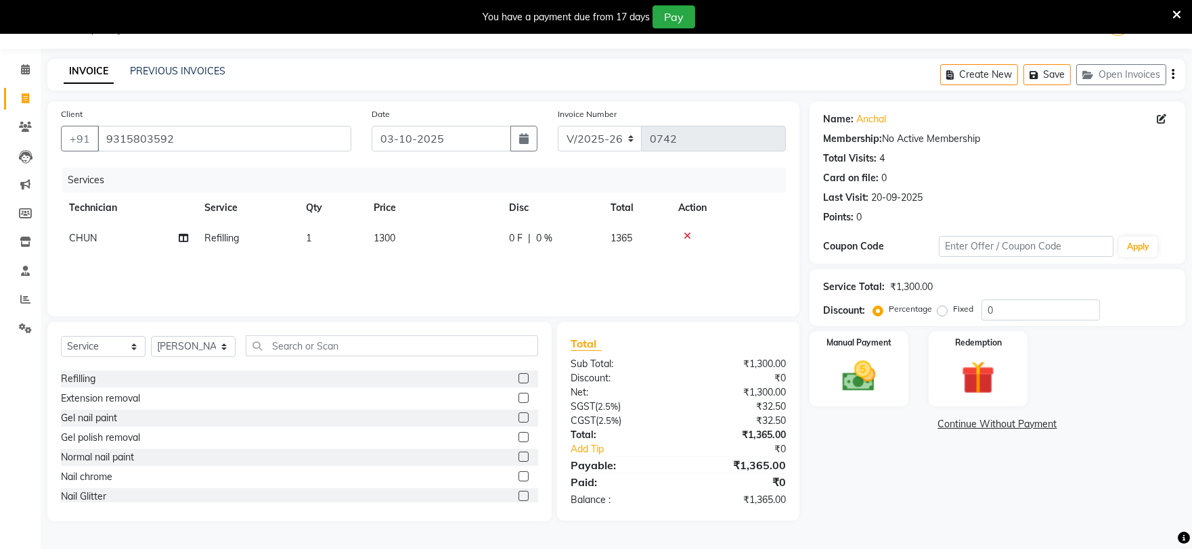
click at [518, 476] on label at bounding box center [523, 477] width 10 height 10
click at [518, 476] on input "checkbox" at bounding box center [522, 477] width 9 height 9
checkbox input "false"
click at [187, 353] on select "Select Technician [PERSON_NAME] [PERSON_NAME] MANAGER [PERSON_NAME]" at bounding box center [193, 346] width 85 height 21
select select "88621"
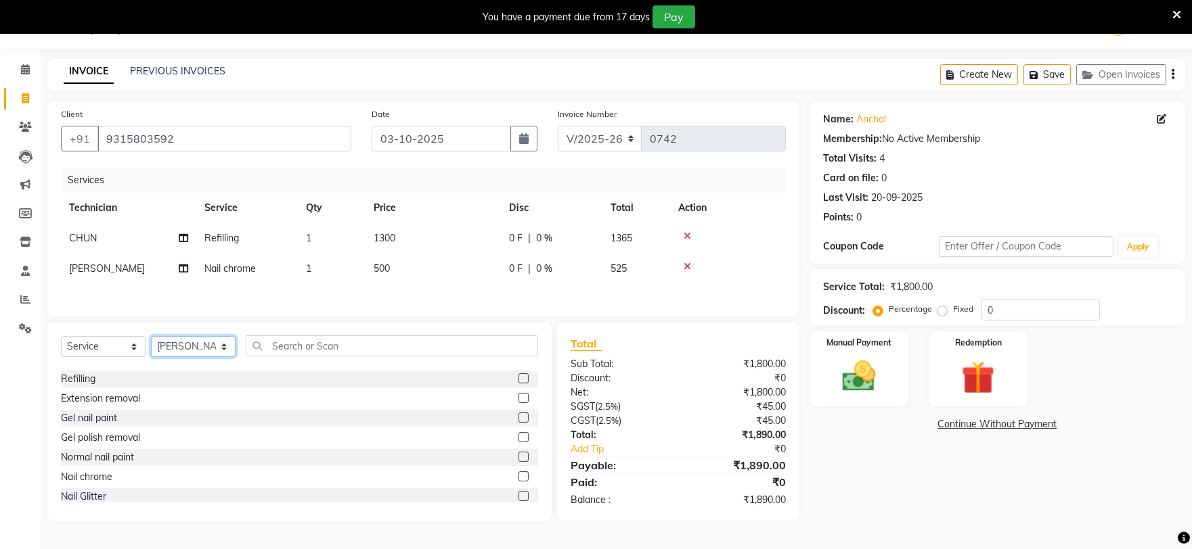
click at [151, 340] on select "Select Technician [PERSON_NAME] [PERSON_NAME] MANAGER [PERSON_NAME]" at bounding box center [193, 346] width 85 height 21
click at [518, 384] on label at bounding box center [523, 378] width 10 height 10
click at [518, 384] on input "checkbox" at bounding box center [522, 379] width 9 height 9
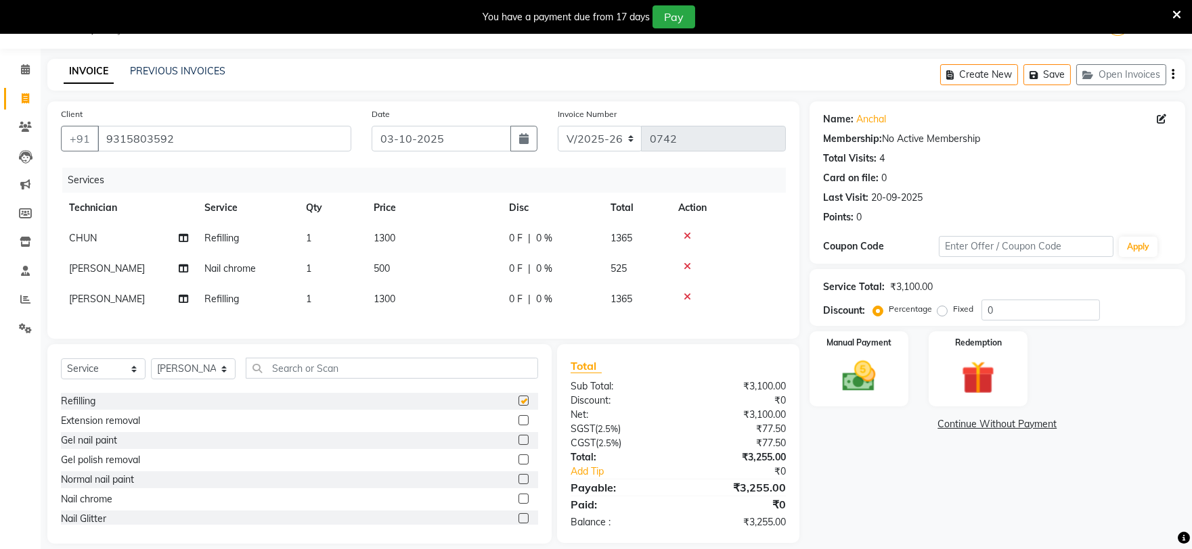
checkbox input "false"
click at [518, 507] on label at bounding box center [523, 502] width 10 height 10
click at [518, 507] on input "checkbox" at bounding box center [522, 503] width 9 height 9
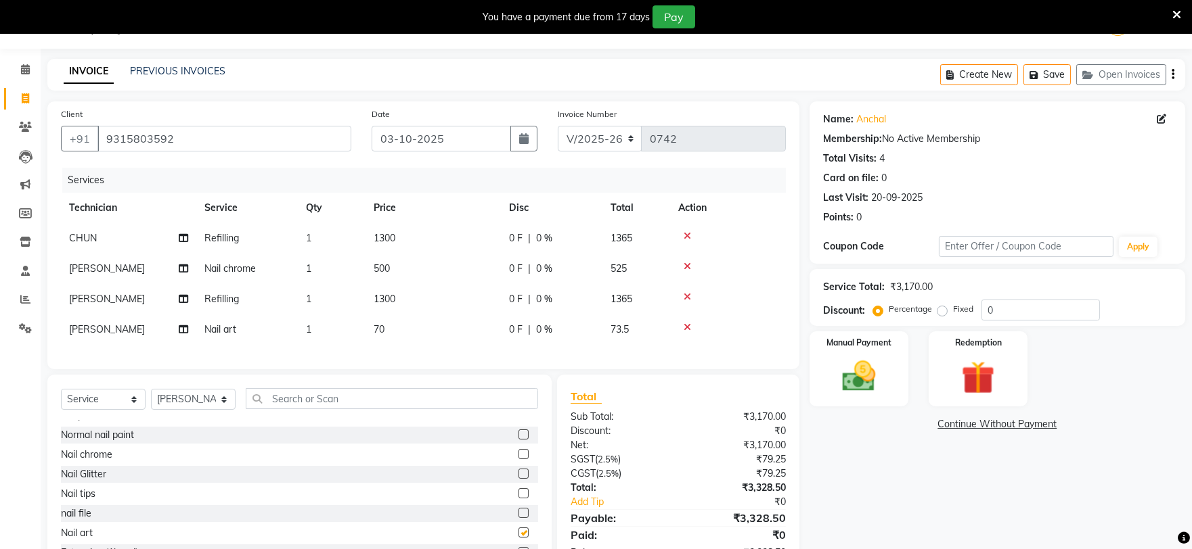
checkbox input "false"
click at [321, 332] on td "1" at bounding box center [332, 330] width 68 height 30
select select "88621"
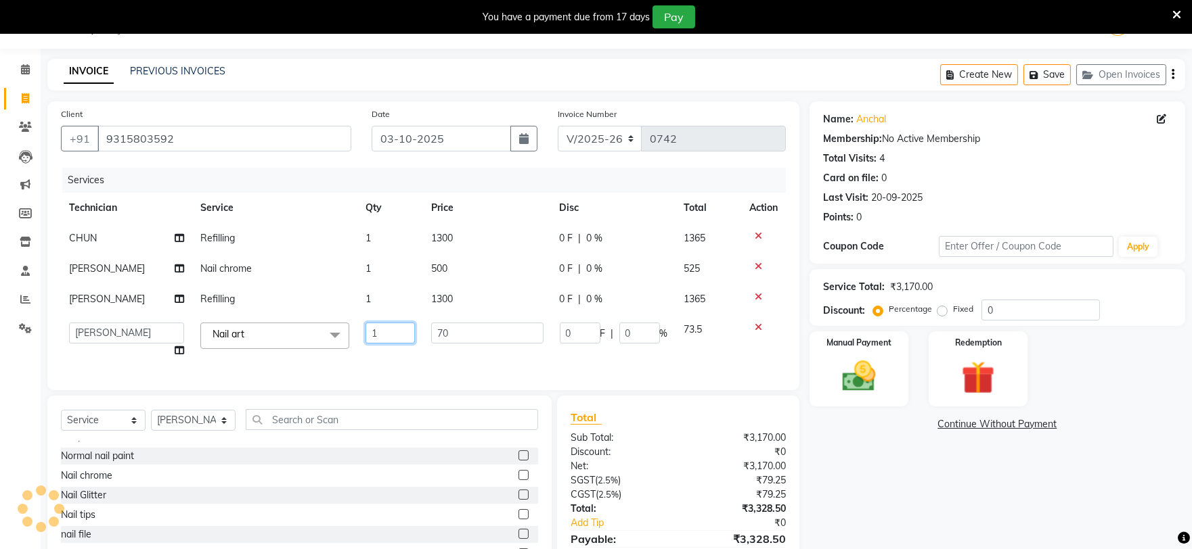
click at [394, 327] on input "1" at bounding box center [389, 333] width 49 height 21
type input "10"
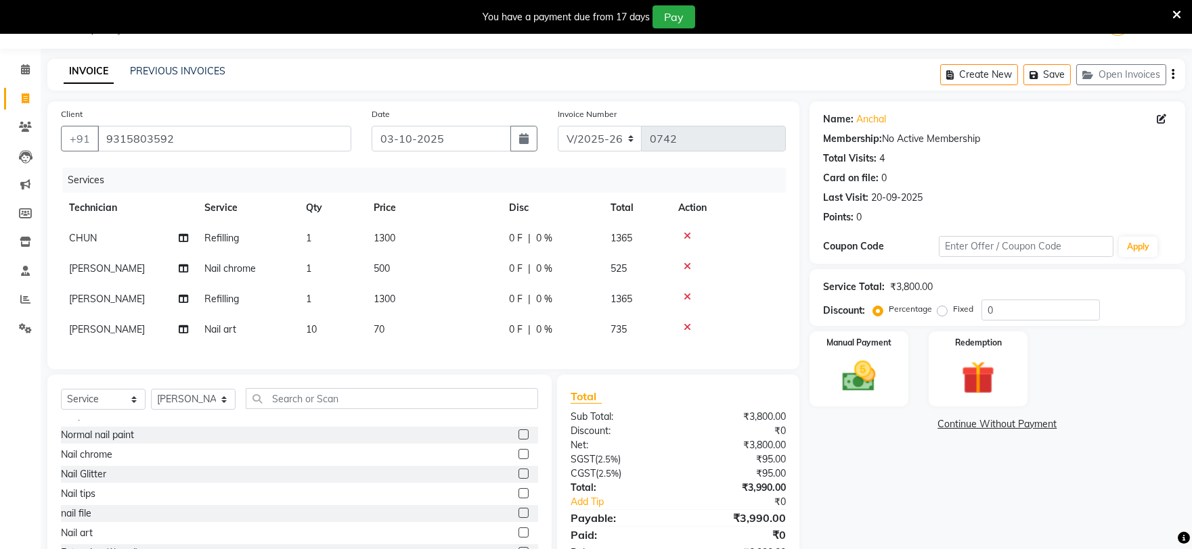
click at [924, 505] on div "Name: [PERSON_NAME] Membership: No Active Membership Total Visits: 4 Card on fi…" at bounding box center [1002, 337] width 386 height 473
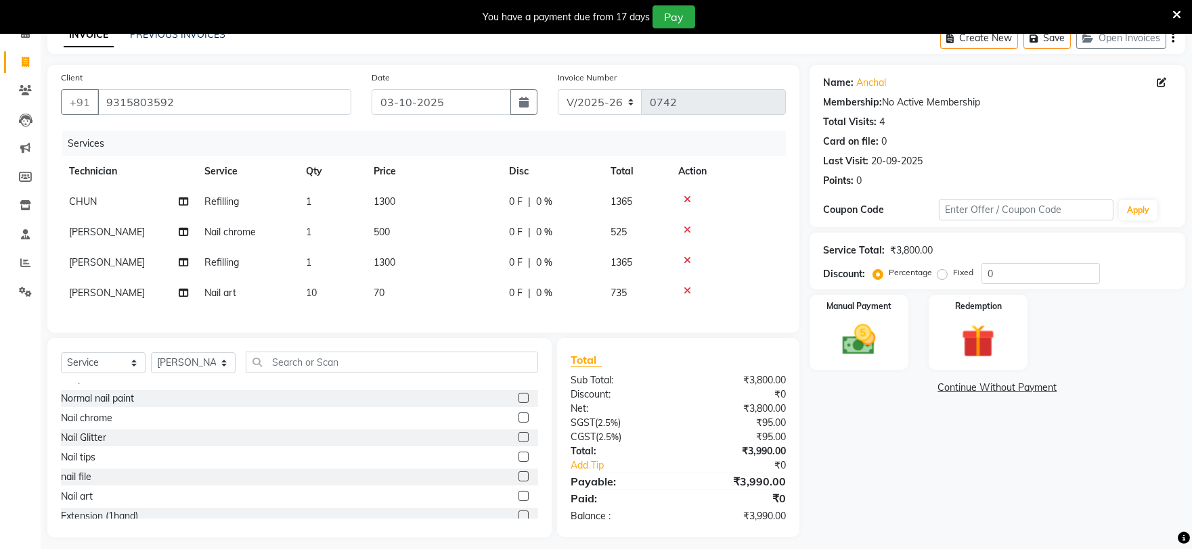
scroll to position [90, 0]
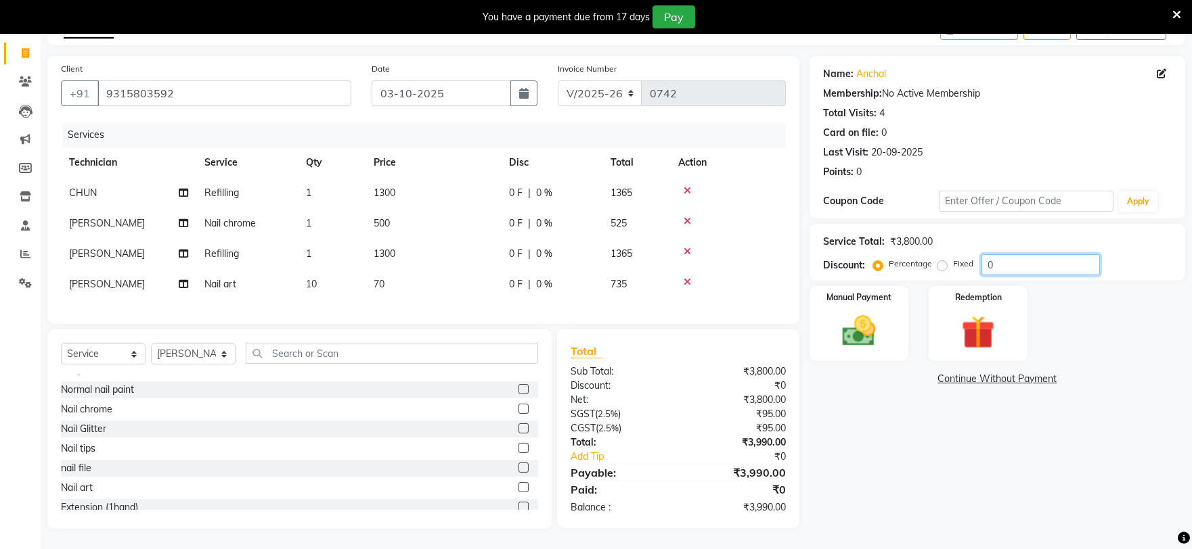
click at [993, 257] on input "0" at bounding box center [1040, 264] width 118 height 21
type input "5"
click at [950, 415] on div "Name: [PERSON_NAME] Membership: No Active Membership Total Visits: 4 Card on fi…" at bounding box center [1002, 292] width 386 height 473
click at [942, 438] on div "Name: [PERSON_NAME] Membership: No Active Membership Total Visits: 4 Card on fi…" at bounding box center [1002, 292] width 386 height 473
click at [859, 311] on img at bounding box center [858, 331] width 56 height 40
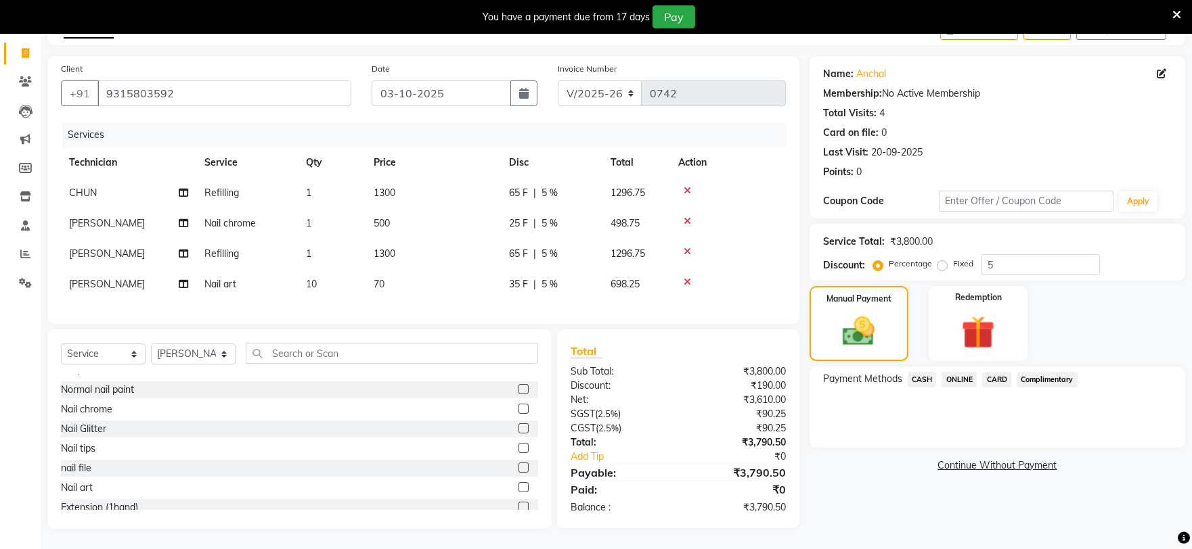
click at [966, 372] on span "ONLINE" at bounding box center [958, 380] width 35 height 16
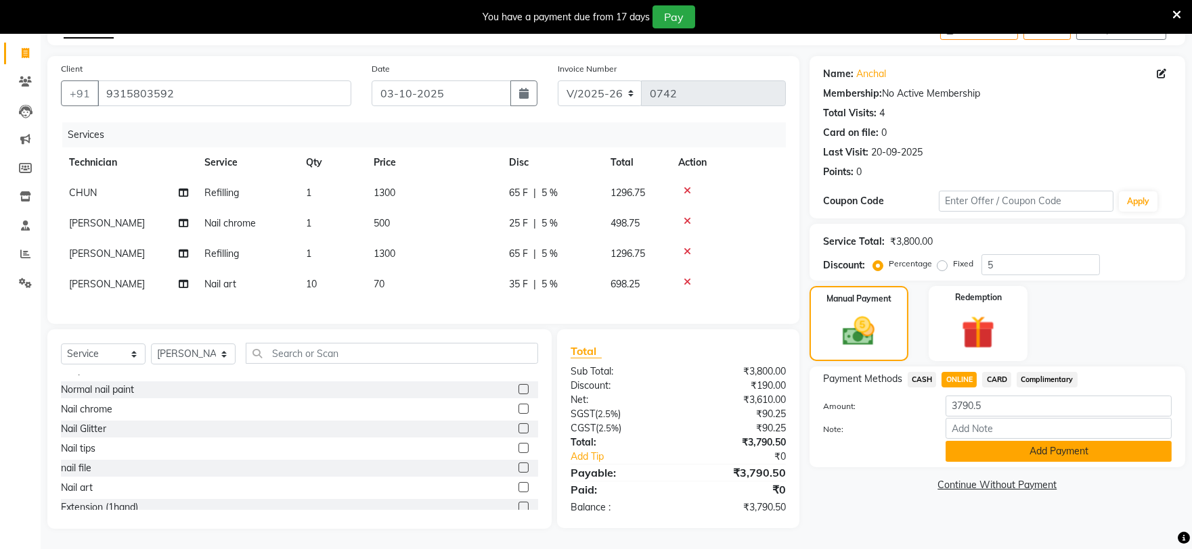
click at [1000, 441] on button "Add Payment" at bounding box center [1058, 451] width 226 height 21
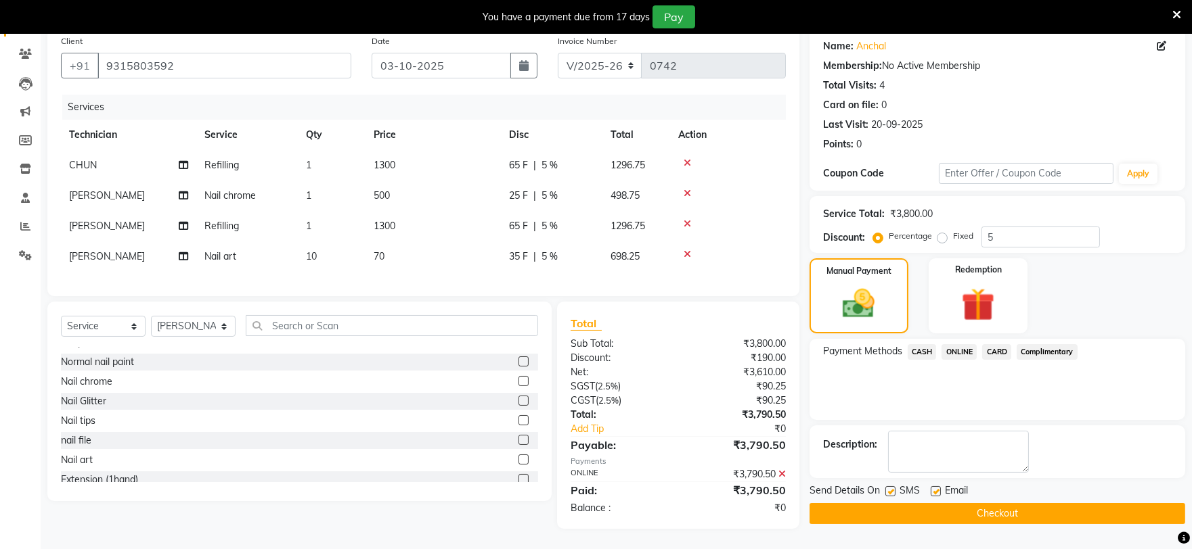
scroll to position [118, 0]
click at [972, 503] on button "Checkout" at bounding box center [997, 513] width 376 height 21
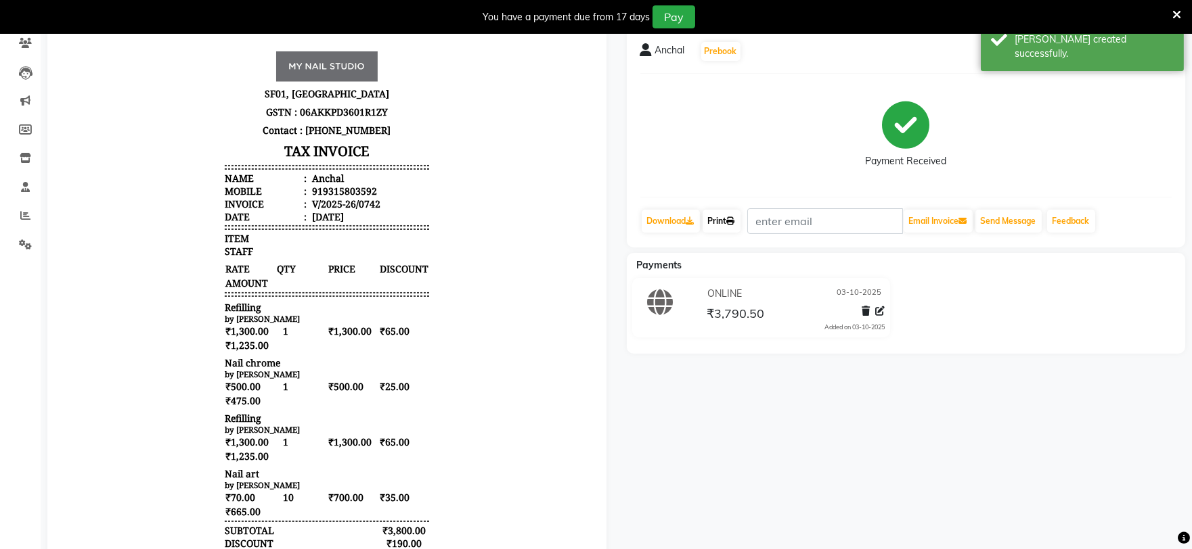
click at [727, 221] on link "Print" at bounding box center [721, 221] width 38 height 23
select select "service"
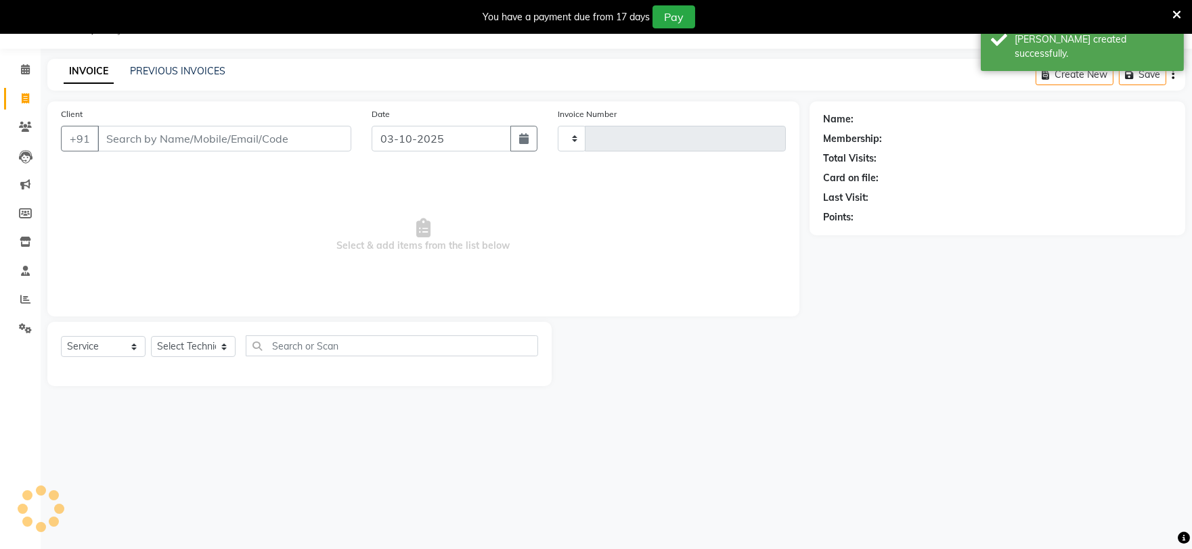
scroll to position [34, 0]
type input "0743"
select select "6915"
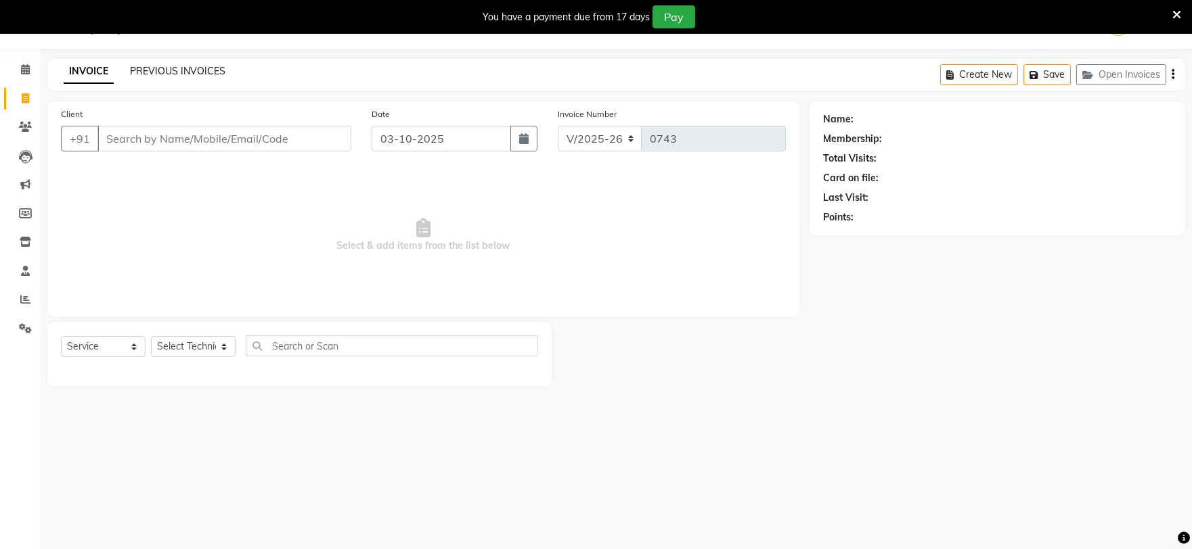
click at [154, 73] on link "PREVIOUS INVOICES" at bounding box center [177, 71] width 95 height 12
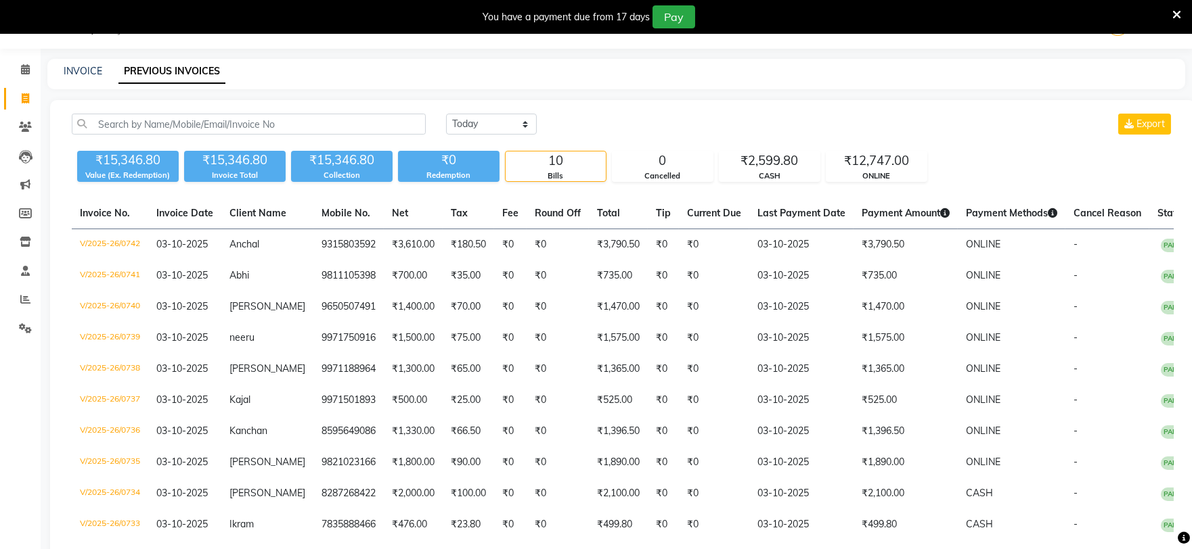
click at [84, 64] on div "INVOICE" at bounding box center [83, 71] width 39 height 14
click at [91, 78] on div "INVOICE PREVIOUS INVOICES" at bounding box center [615, 74] width 1137 height 30
click at [78, 76] on link "INVOICE" at bounding box center [83, 71] width 39 height 12
select select "service"
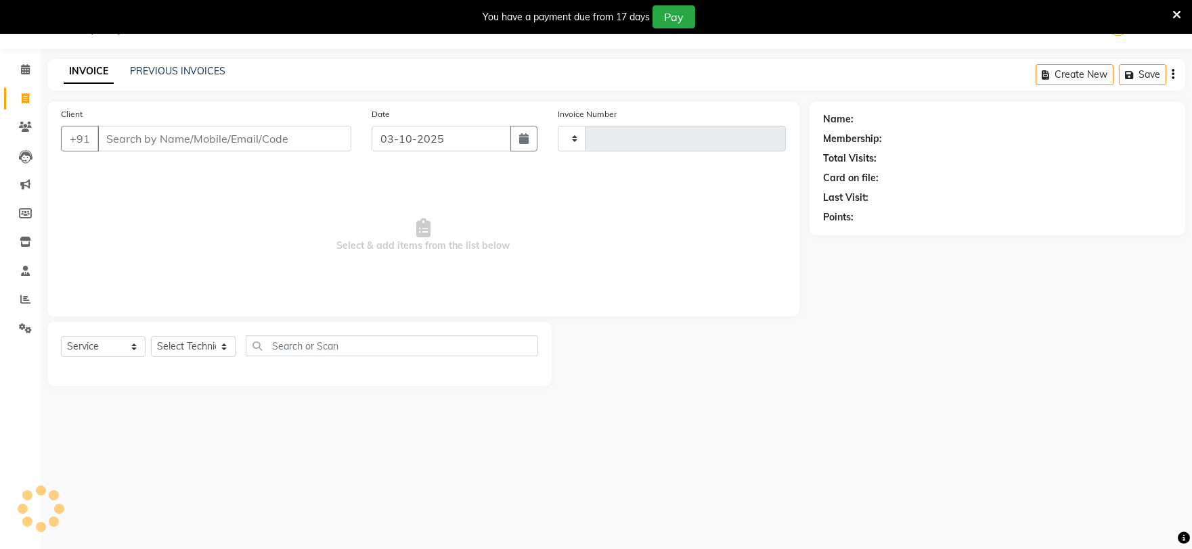
type input "0743"
select select "6915"
click at [198, 70] on link "PREVIOUS INVOICES" at bounding box center [177, 71] width 95 height 12
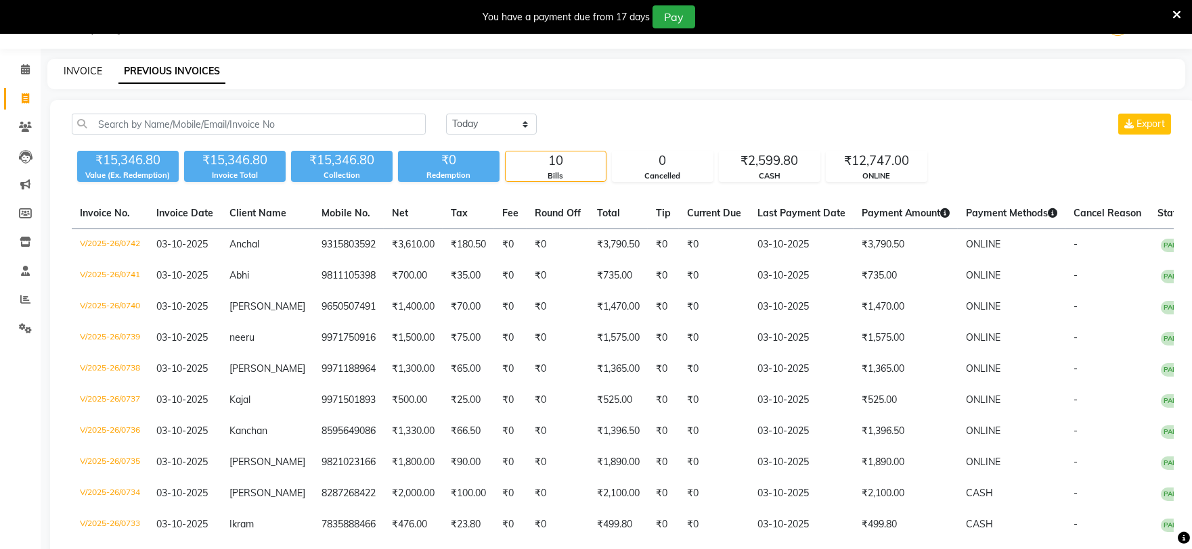
click at [83, 68] on link "INVOICE" at bounding box center [83, 71] width 39 height 12
select select "service"
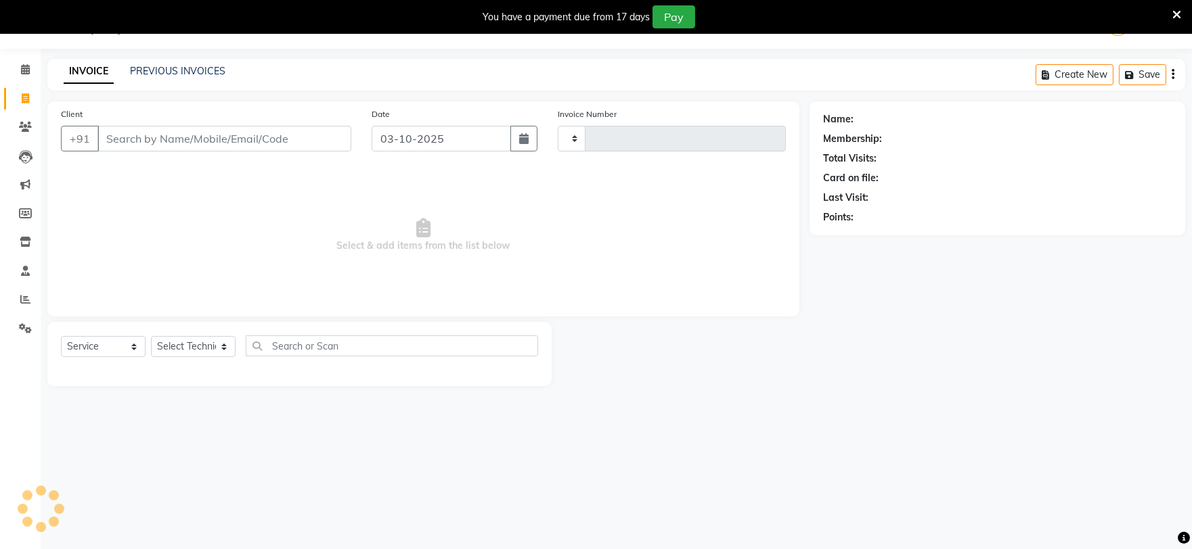
type input "0743"
select select "6915"
